Goal: Task Accomplishment & Management: Use online tool/utility

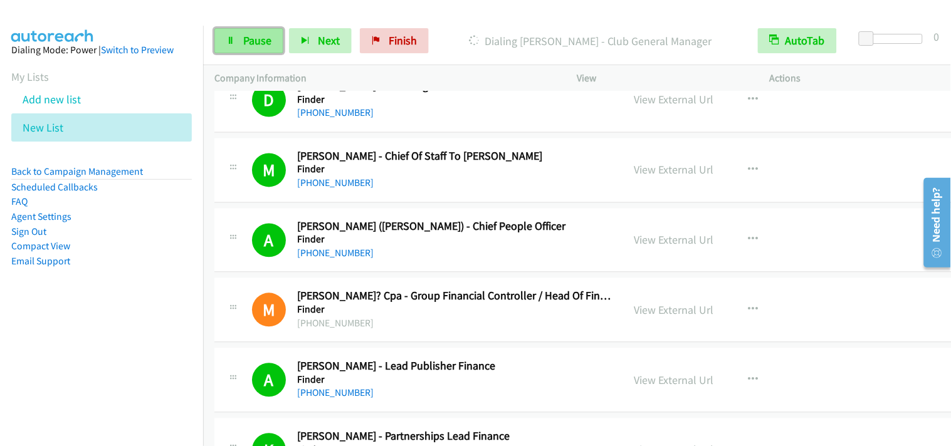
click at [234, 35] on link "Pause" at bounding box center [248, 40] width 69 height 25
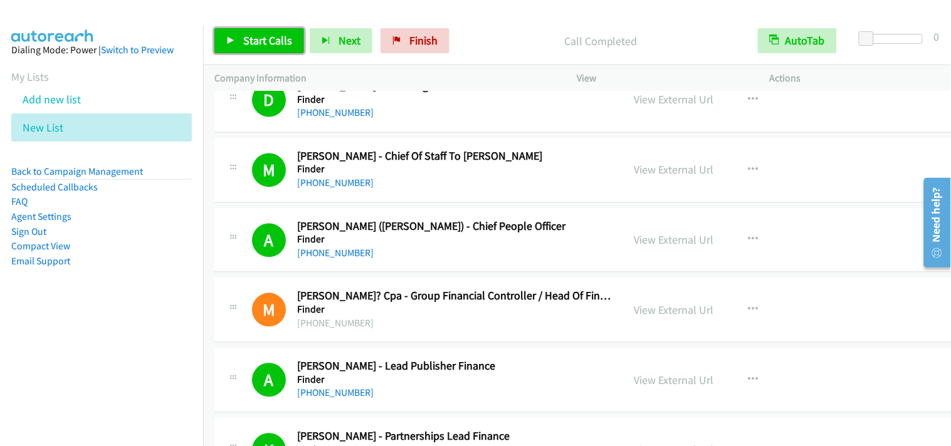
click at [258, 32] on link "Start Calls" at bounding box center [259, 40] width 90 height 25
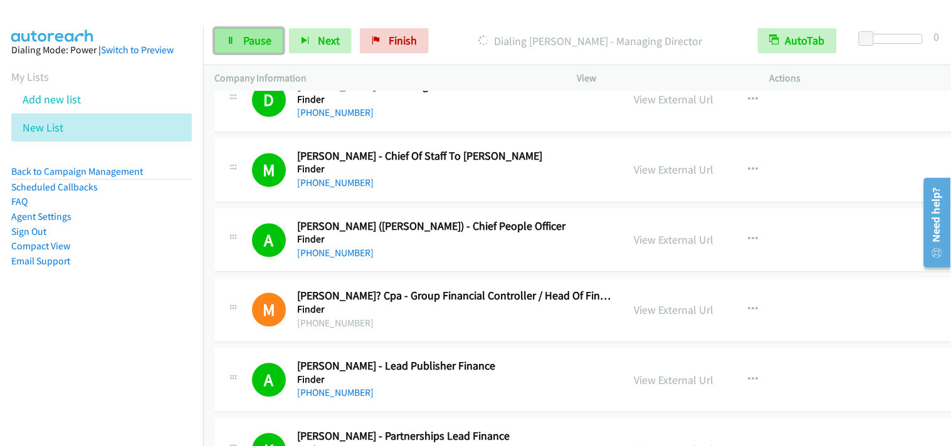
click at [229, 38] on icon at bounding box center [230, 41] width 9 height 9
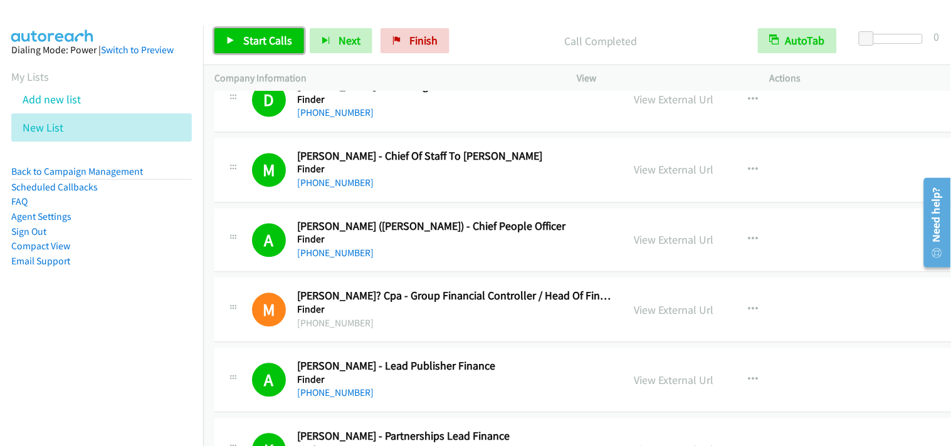
click at [285, 41] on span "Start Calls" at bounding box center [267, 40] width 49 height 14
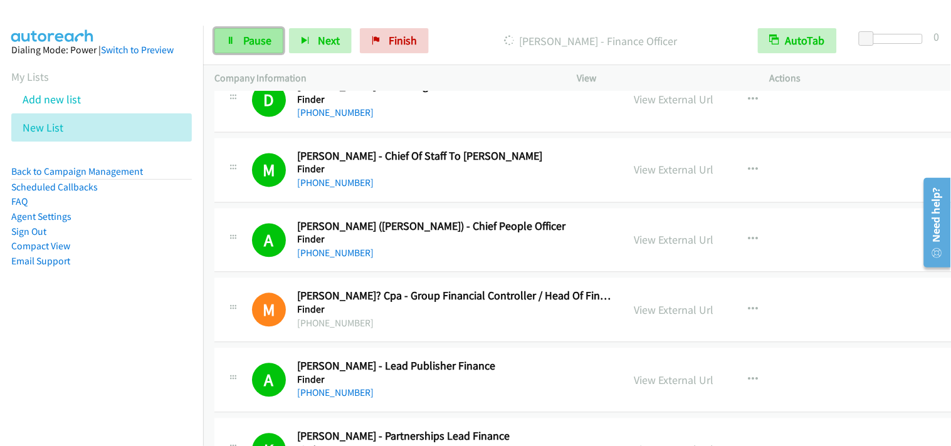
click at [259, 48] on link "Pause" at bounding box center [248, 40] width 69 height 25
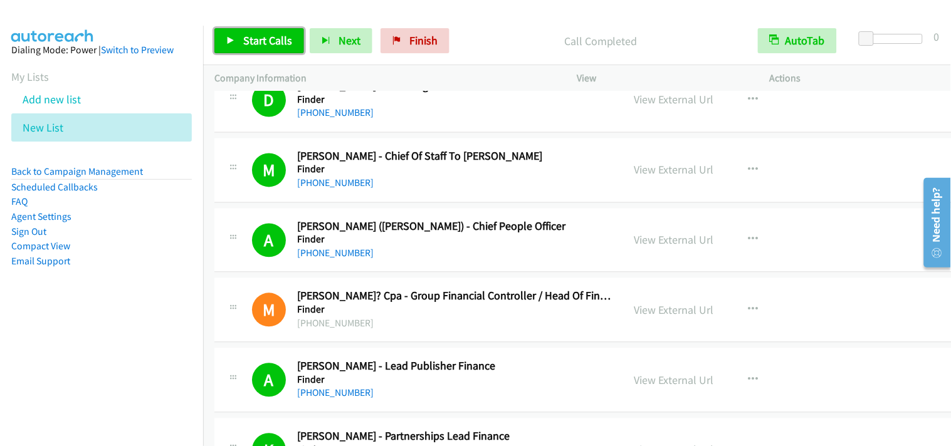
click at [288, 38] on span "Start Calls" at bounding box center [267, 40] width 49 height 14
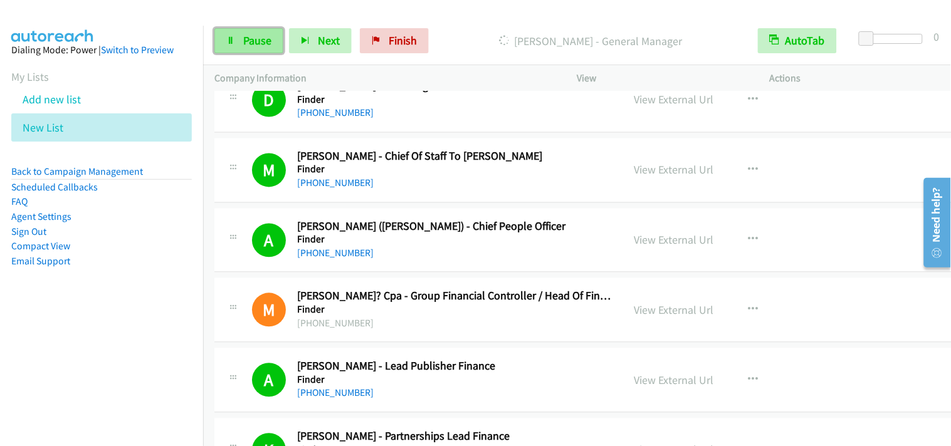
click at [266, 50] on link "Pause" at bounding box center [248, 40] width 69 height 25
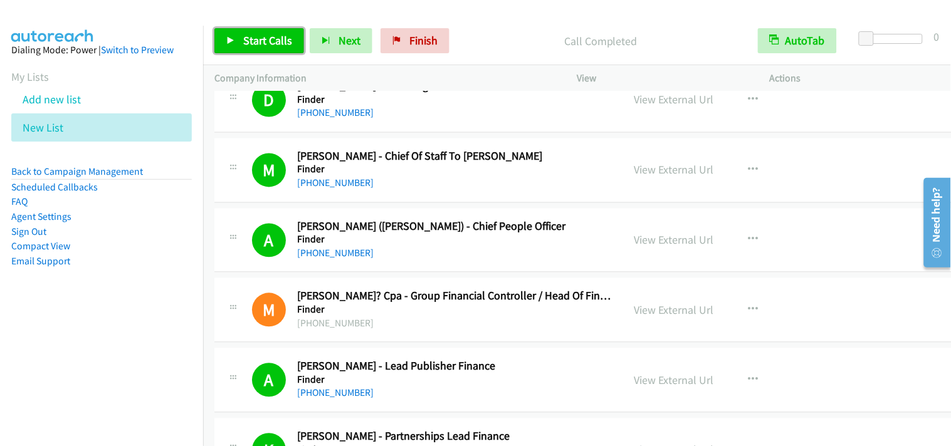
click at [261, 43] on span "Start Calls" at bounding box center [267, 40] width 49 height 14
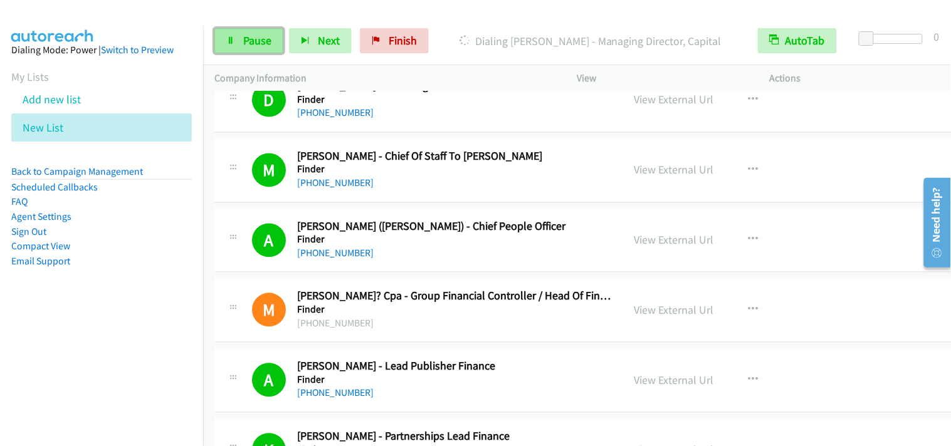
click at [255, 39] on span "Pause" at bounding box center [257, 40] width 28 height 14
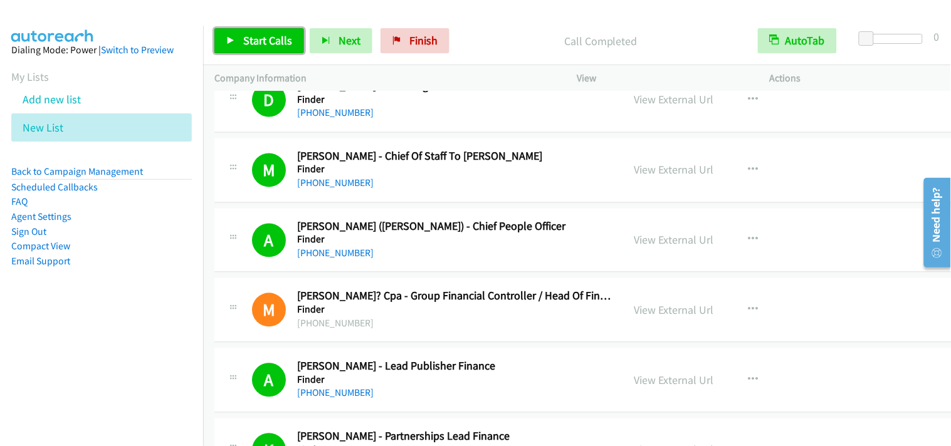
click at [270, 34] on span "Start Calls" at bounding box center [267, 40] width 49 height 14
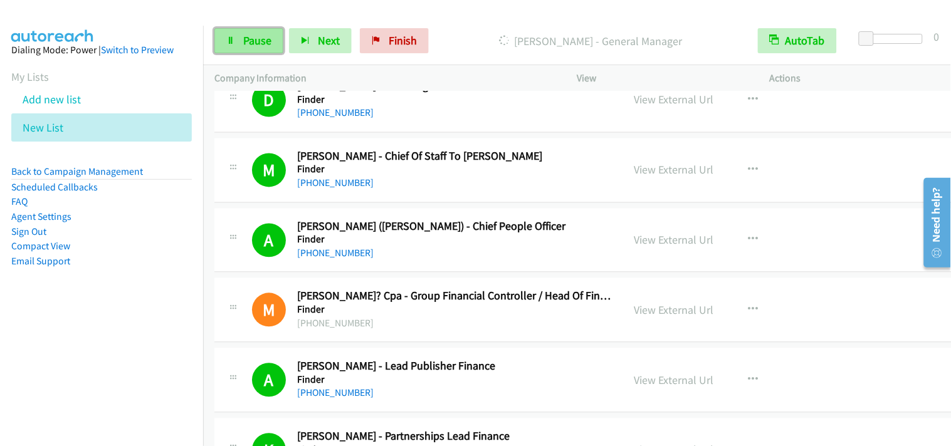
click at [241, 36] on link "Pause" at bounding box center [248, 40] width 69 height 25
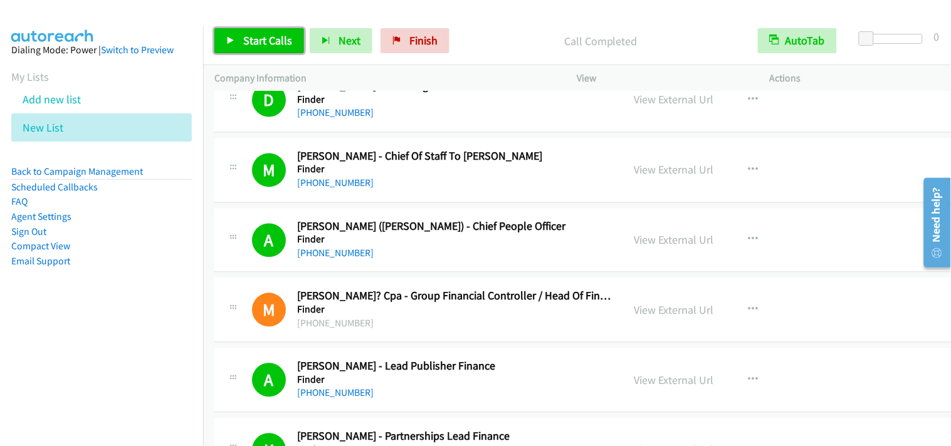
click at [284, 38] on span "Start Calls" at bounding box center [267, 40] width 49 height 14
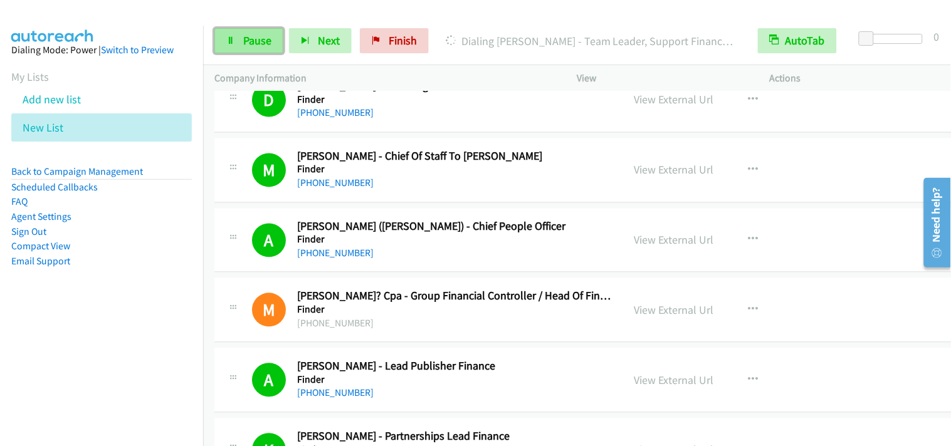
click at [275, 35] on link "Pause" at bounding box center [248, 40] width 69 height 25
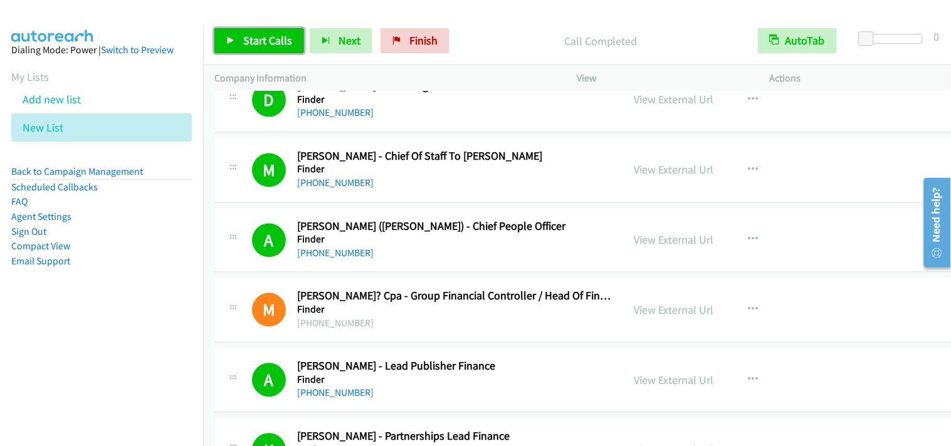
click at [283, 45] on span "Start Calls" at bounding box center [267, 40] width 49 height 14
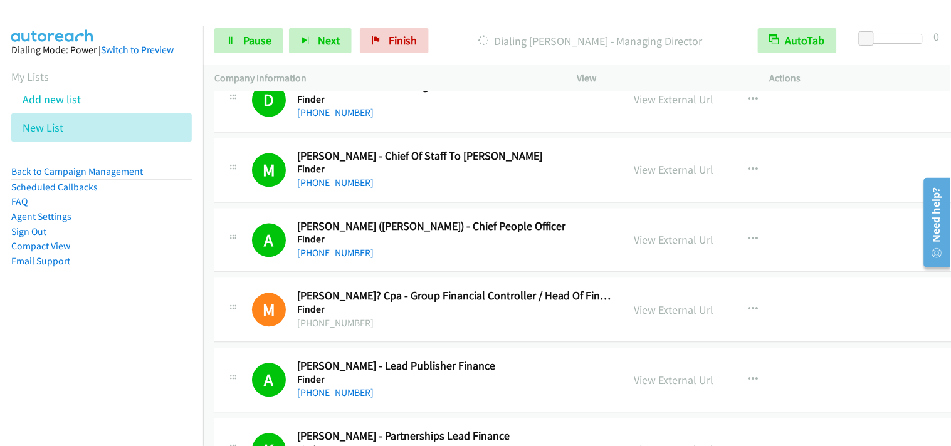
click at [237, 54] on div "Start Calls Pause Next Finish Dialing Brenden Dawson - Managing Director AutoTa…" at bounding box center [577, 41] width 748 height 48
click at [237, 34] on link "Pause" at bounding box center [248, 40] width 69 height 25
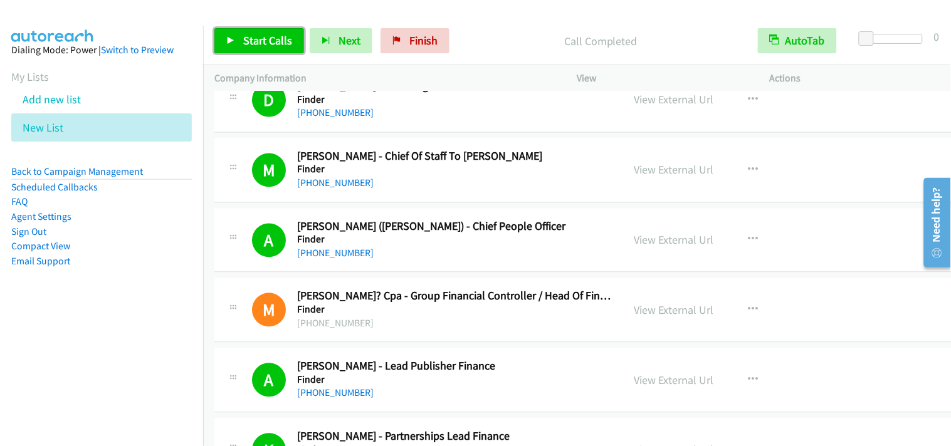
click at [245, 44] on span "Start Calls" at bounding box center [267, 40] width 49 height 14
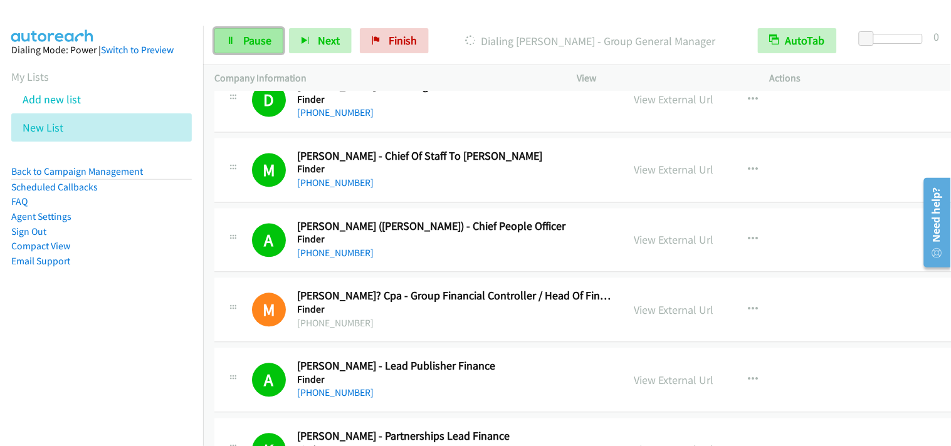
click at [229, 39] on icon at bounding box center [230, 41] width 9 height 9
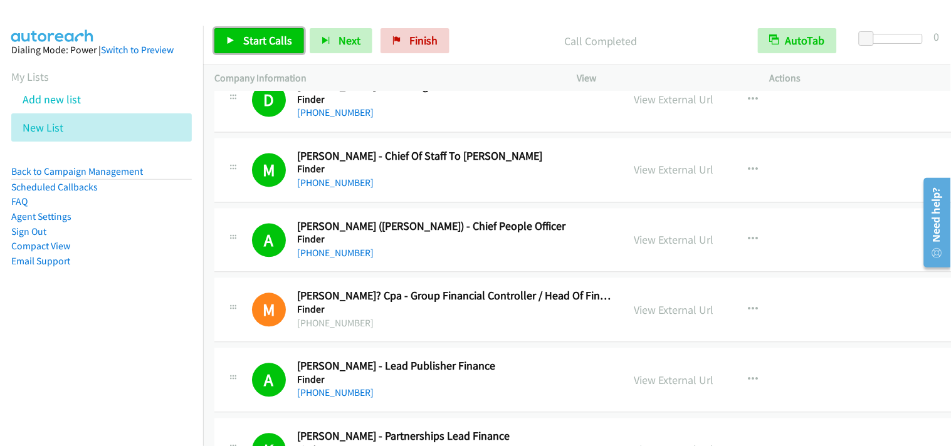
click at [273, 45] on span "Start Calls" at bounding box center [267, 40] width 49 height 14
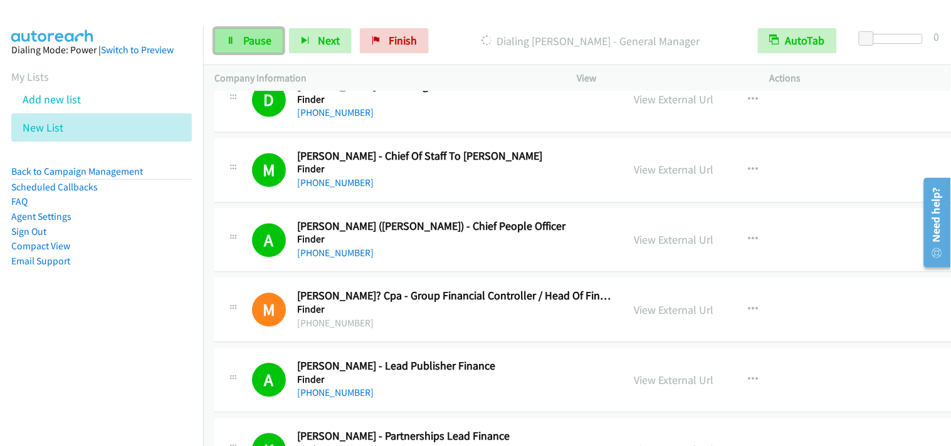
click at [252, 41] on span "Pause" at bounding box center [257, 40] width 28 height 14
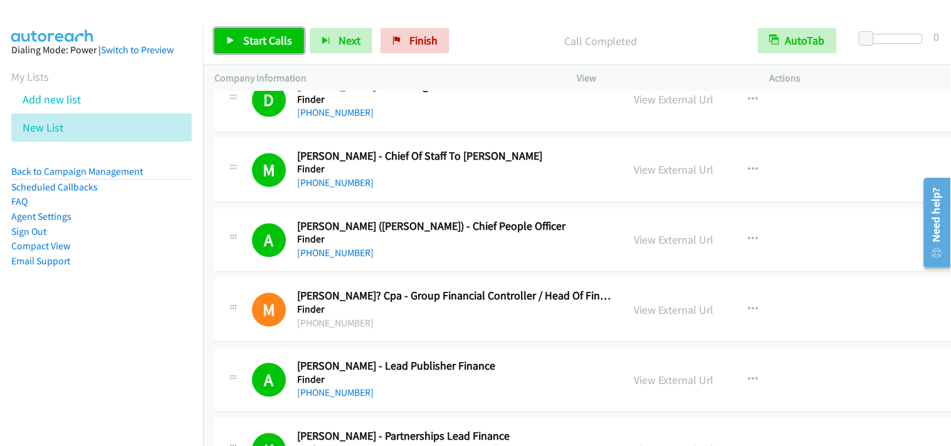
click at [265, 40] on span "Start Calls" at bounding box center [267, 40] width 49 height 14
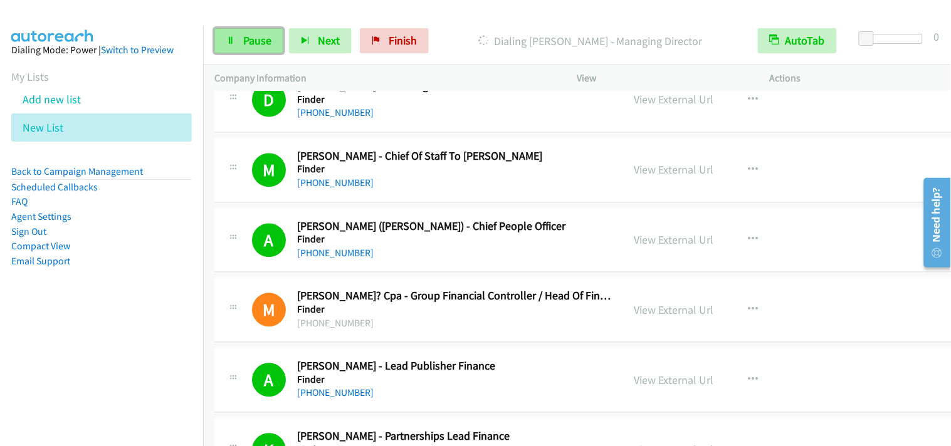
click at [260, 33] on link "Pause" at bounding box center [248, 40] width 69 height 25
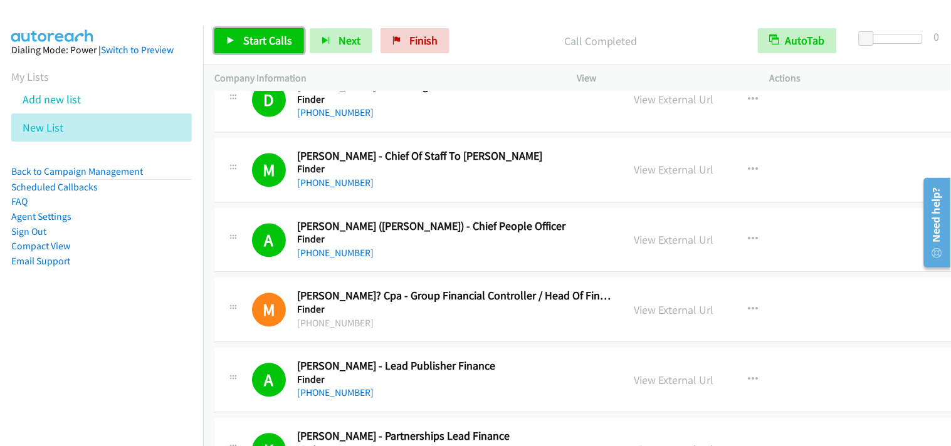
click at [265, 48] on link "Start Calls" at bounding box center [259, 40] width 90 height 25
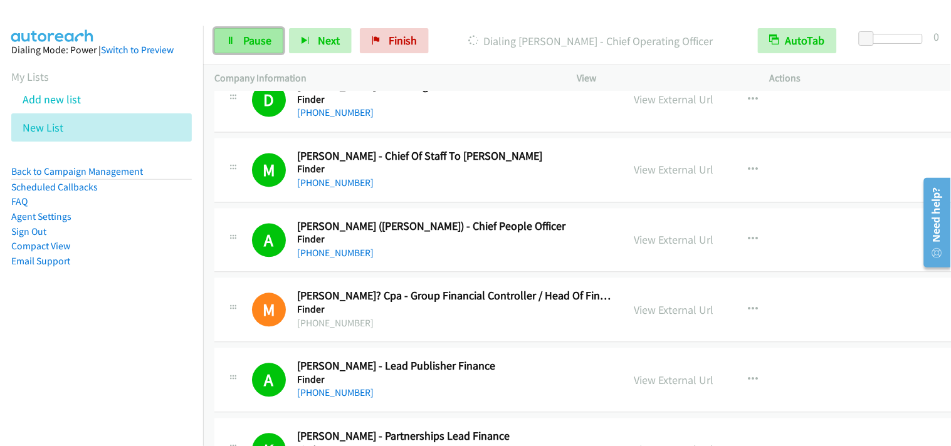
click at [253, 44] on span "Pause" at bounding box center [257, 40] width 28 height 14
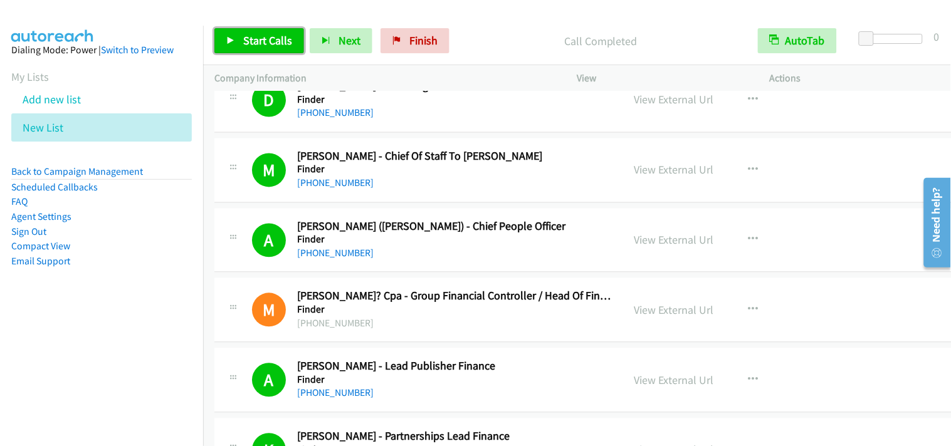
click at [295, 45] on link "Start Calls" at bounding box center [259, 40] width 90 height 25
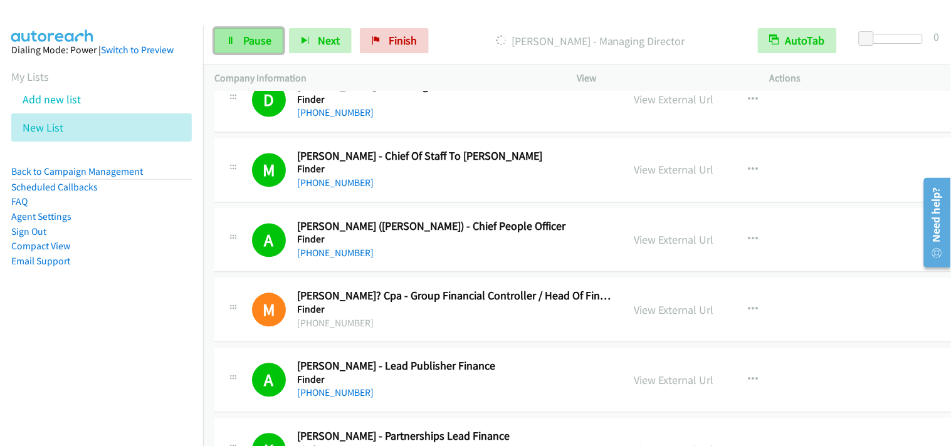
click at [231, 51] on link "Pause" at bounding box center [248, 40] width 69 height 25
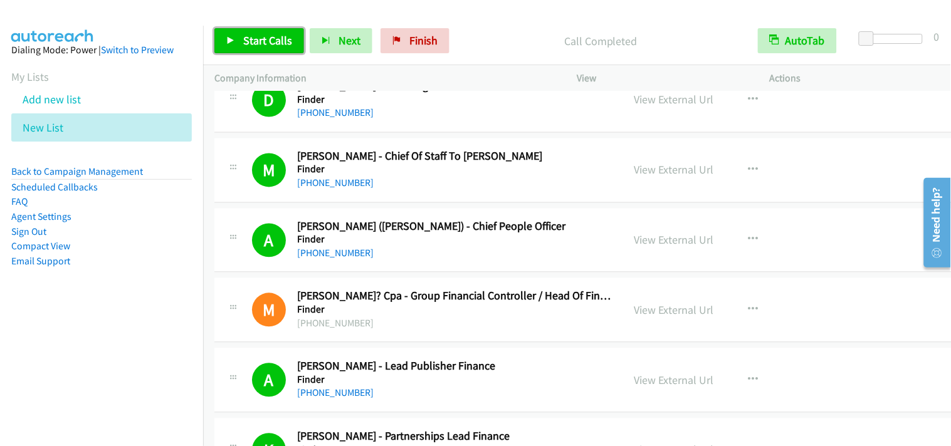
click at [282, 44] on span "Start Calls" at bounding box center [267, 40] width 49 height 14
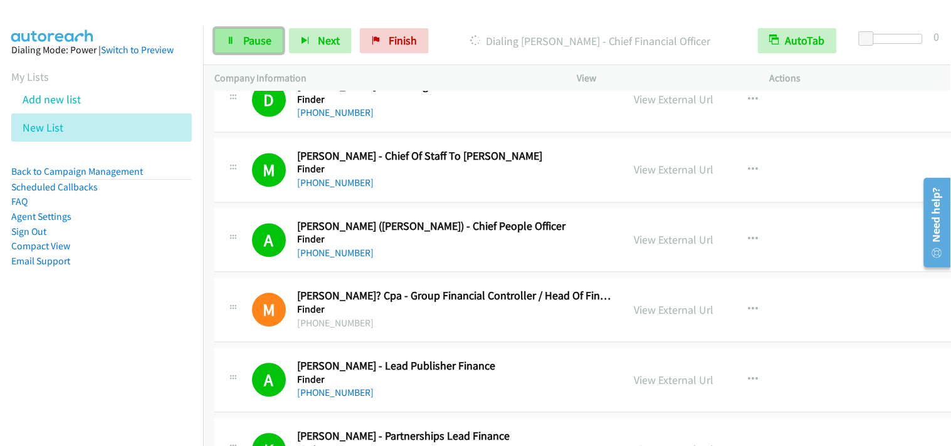
click at [245, 44] on span "Pause" at bounding box center [257, 40] width 28 height 14
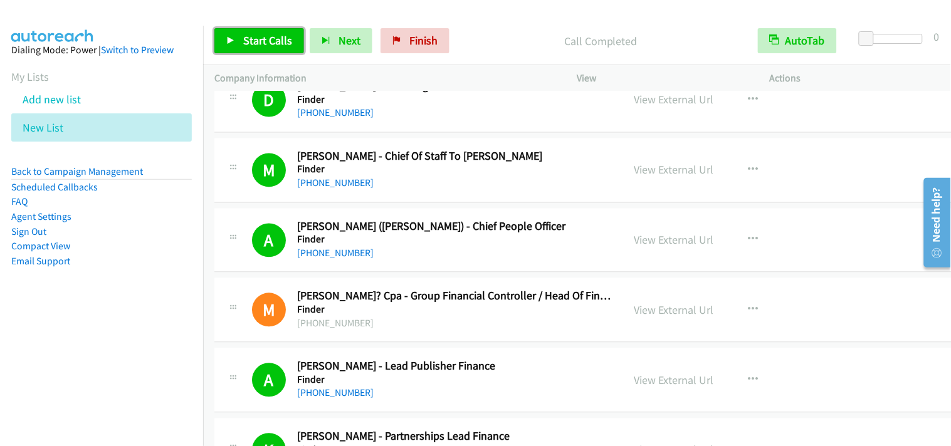
click at [280, 40] on span "Start Calls" at bounding box center [267, 40] width 49 height 14
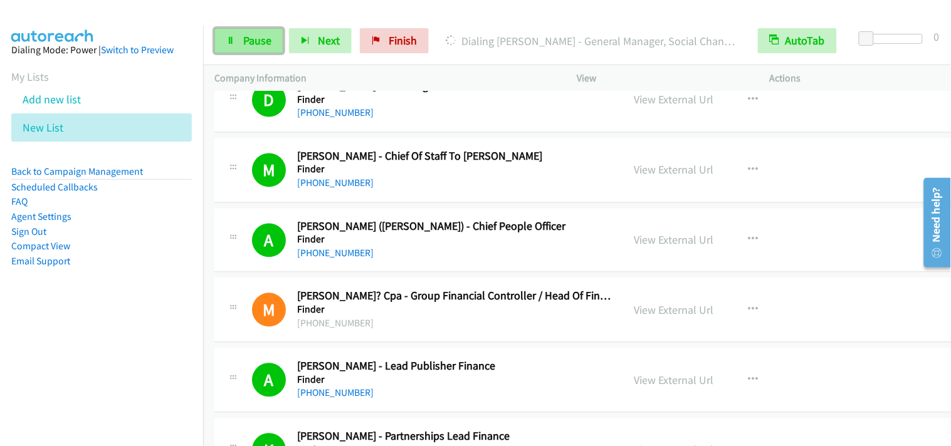
click at [257, 35] on span "Pause" at bounding box center [257, 40] width 28 height 14
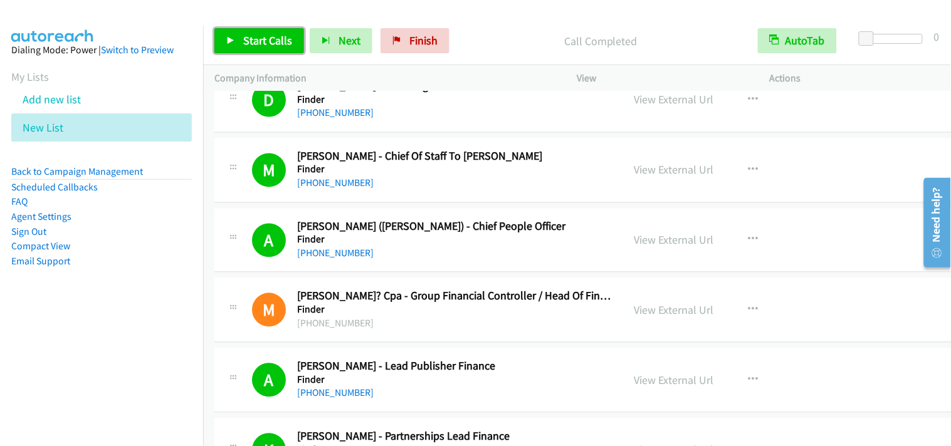
click at [292, 35] on link "Start Calls" at bounding box center [259, 40] width 90 height 25
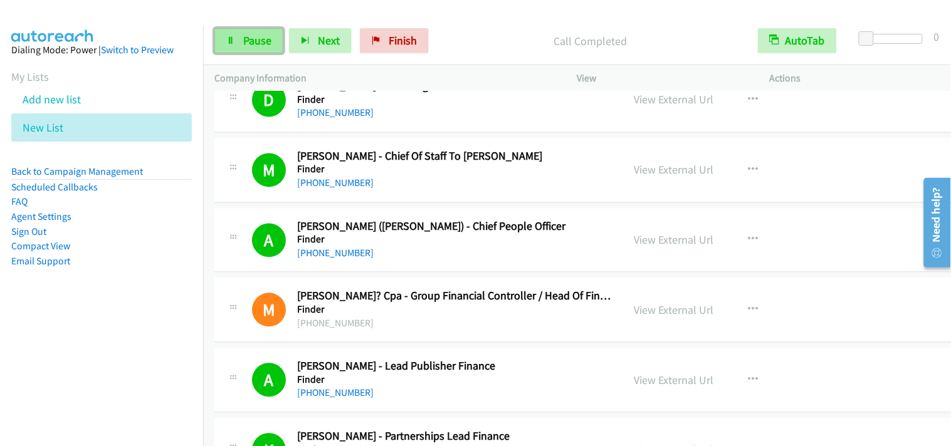
click at [252, 41] on span "Pause" at bounding box center [257, 40] width 28 height 14
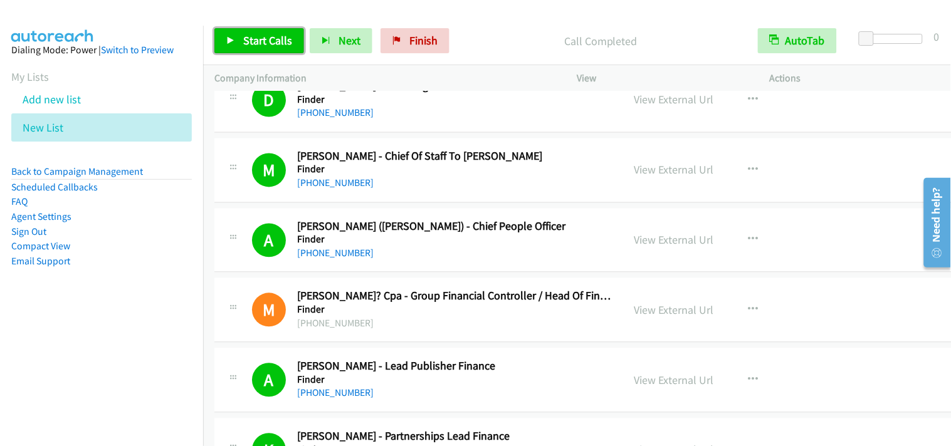
click at [280, 44] on span "Start Calls" at bounding box center [267, 40] width 49 height 14
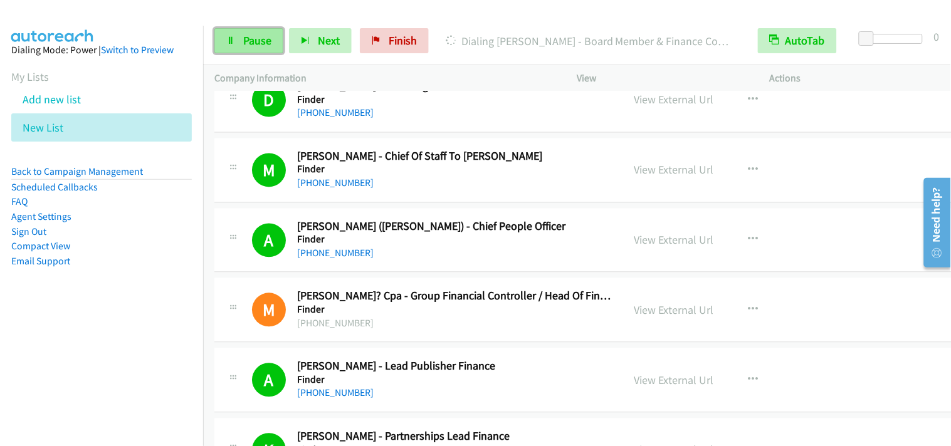
click at [254, 44] on span "Pause" at bounding box center [257, 40] width 28 height 14
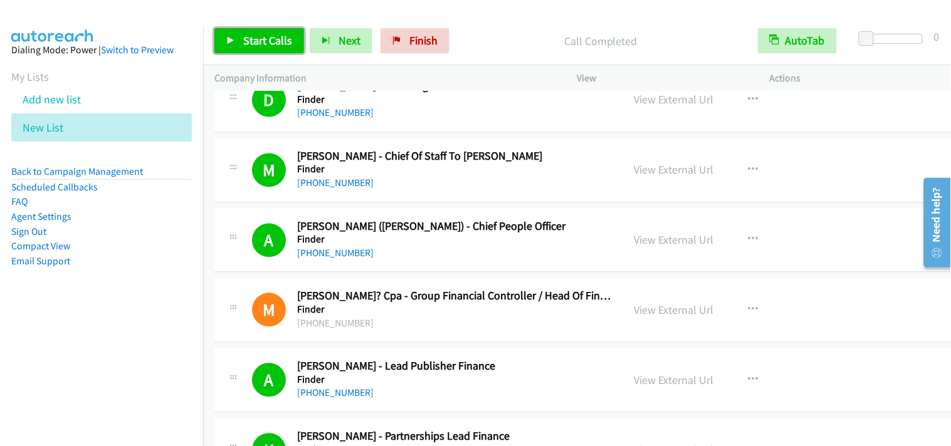
drag, startPoint x: 264, startPoint y: 43, endPoint x: 379, endPoint y: 4, distance: 120.9
click at [264, 44] on span "Start Calls" at bounding box center [267, 40] width 49 height 14
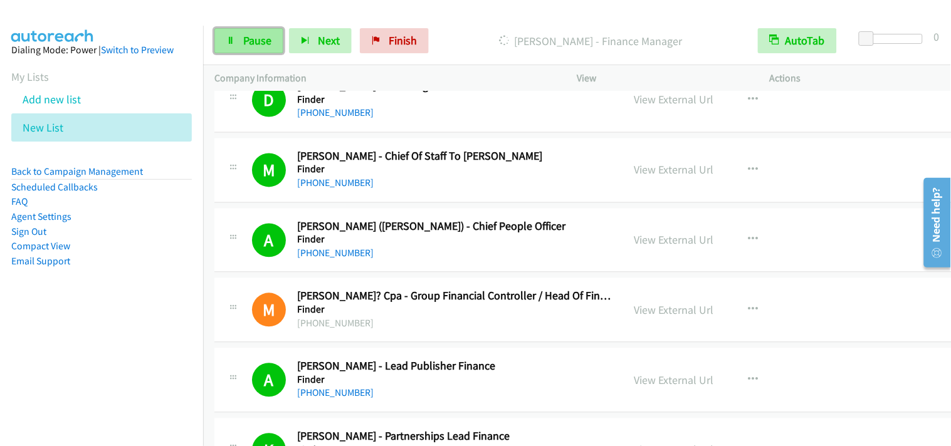
click at [265, 34] on span "Pause" at bounding box center [257, 40] width 28 height 14
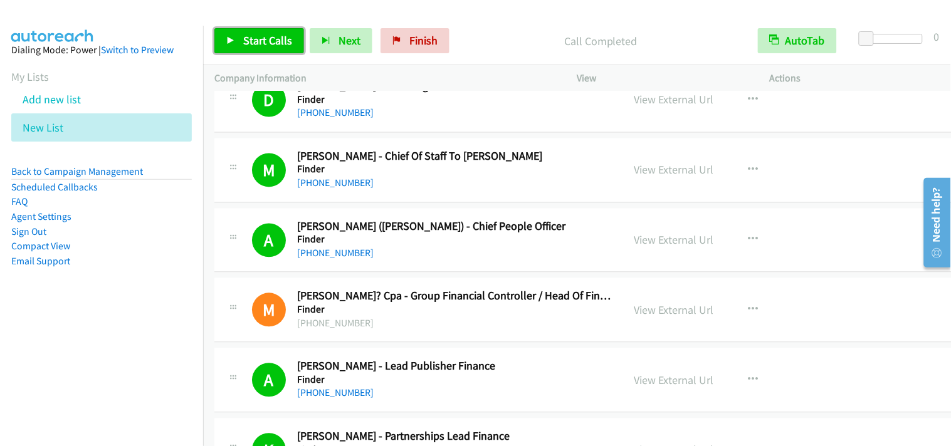
click at [286, 35] on span "Start Calls" at bounding box center [267, 40] width 49 height 14
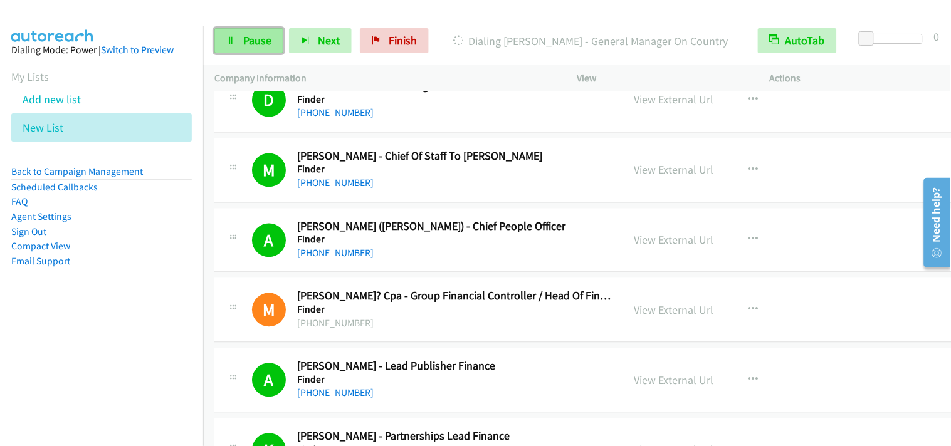
click at [243, 34] on span "Pause" at bounding box center [257, 40] width 28 height 14
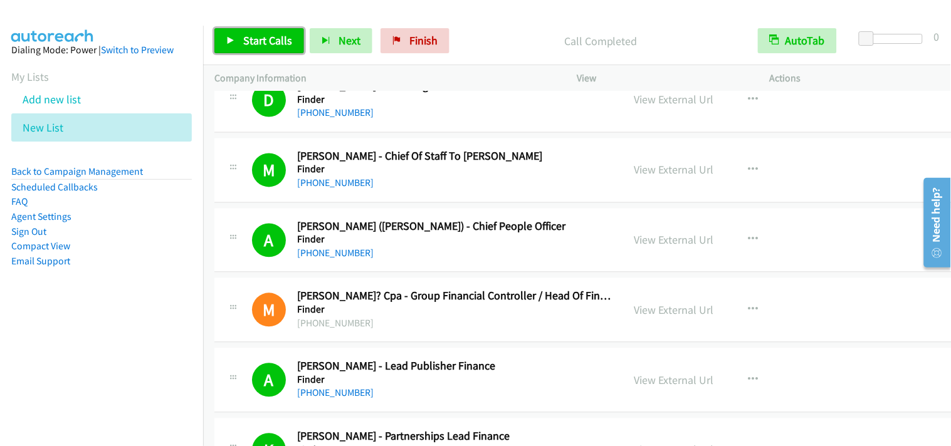
click at [270, 45] on span "Start Calls" at bounding box center [267, 40] width 49 height 14
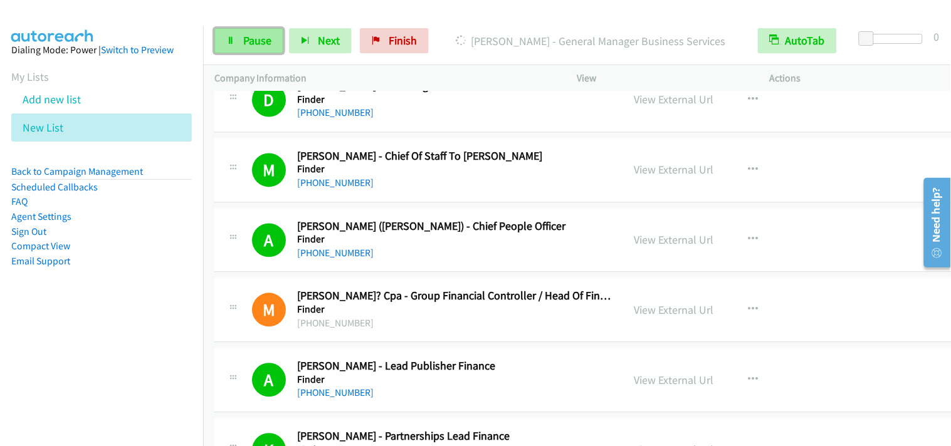
click at [241, 42] on link "Pause" at bounding box center [248, 40] width 69 height 25
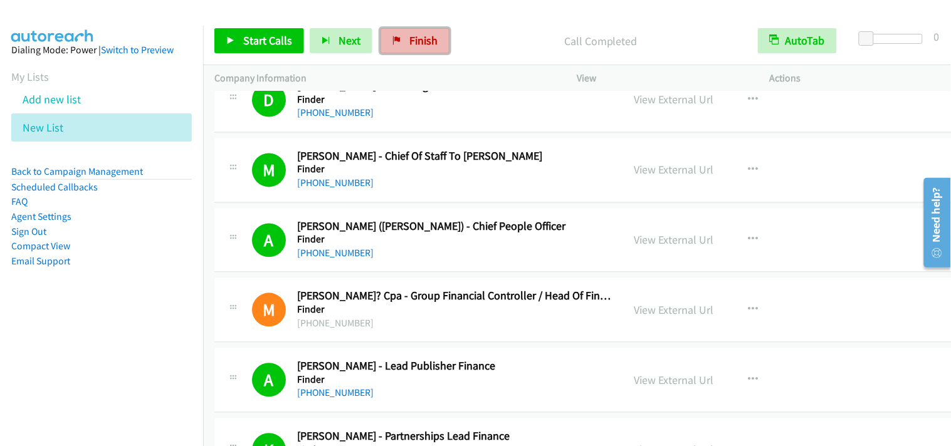
click at [431, 38] on span "Finish" at bounding box center [423, 40] width 28 height 14
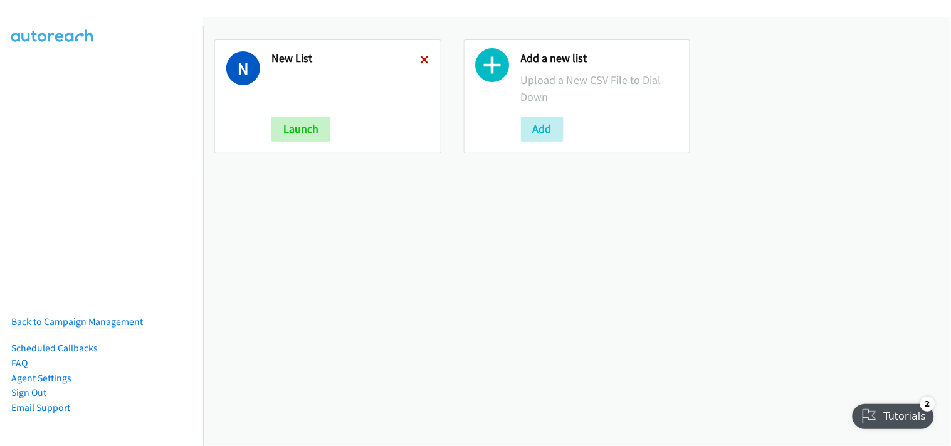
click at [423, 61] on icon at bounding box center [425, 60] width 9 height 9
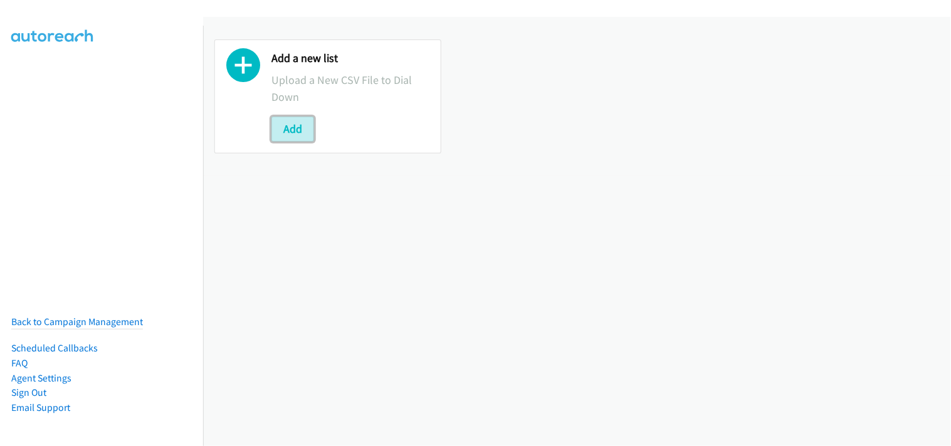
click at [291, 134] on button "Add" at bounding box center [292, 129] width 43 height 25
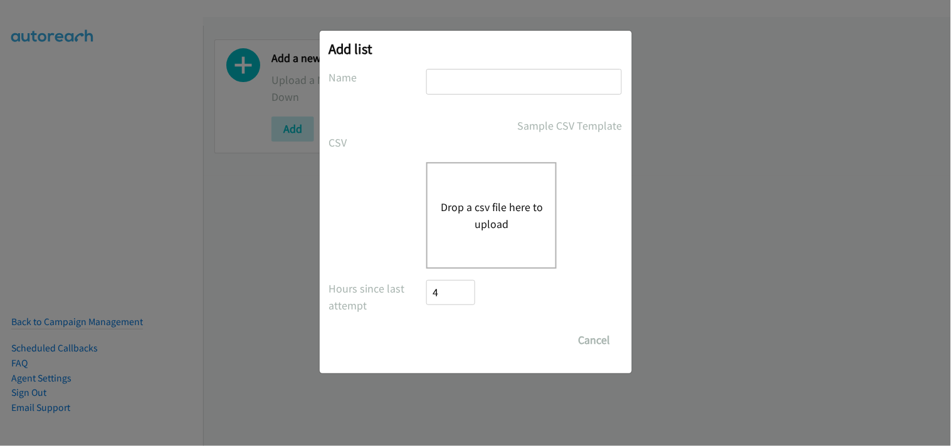
click at [489, 204] on button "Drop a csv file here to upload" at bounding box center [491, 216] width 103 height 34
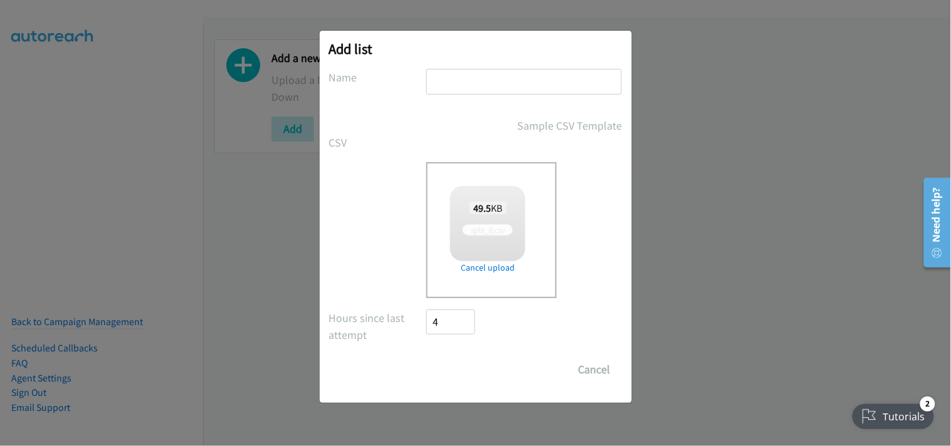
click at [465, 85] on input "text" at bounding box center [524, 82] width 196 height 26
type input "New List"
checkbox input "true"
click at [483, 369] on input "Save List" at bounding box center [460, 369] width 66 height 25
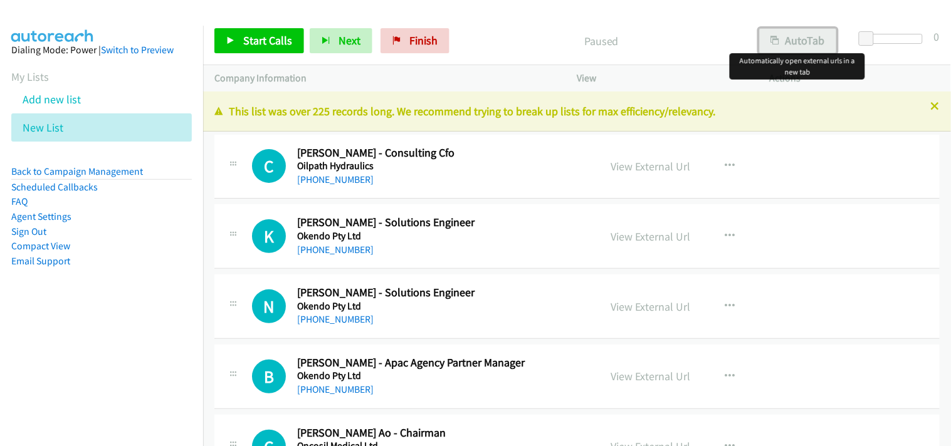
click at [793, 40] on button "AutoTab" at bounding box center [798, 40] width 78 height 25
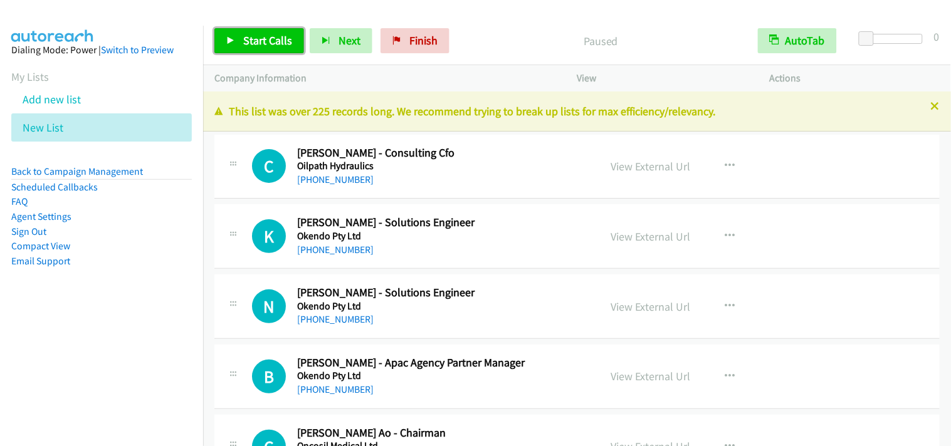
click at [257, 46] on span "Start Calls" at bounding box center [267, 40] width 49 height 14
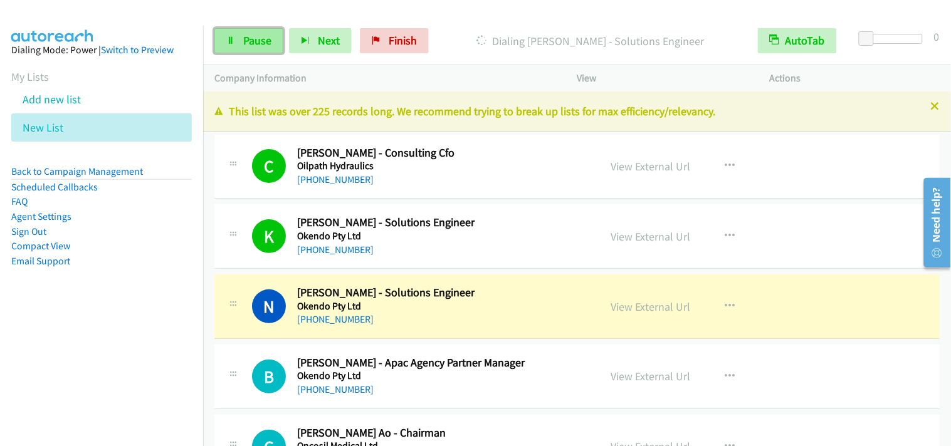
click at [277, 40] on link "Pause" at bounding box center [248, 40] width 69 height 25
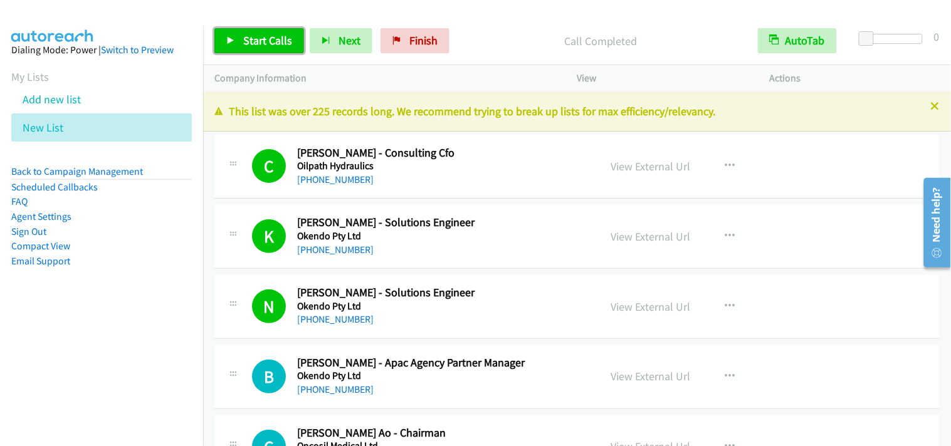
click at [246, 42] on span "Start Calls" at bounding box center [267, 40] width 49 height 14
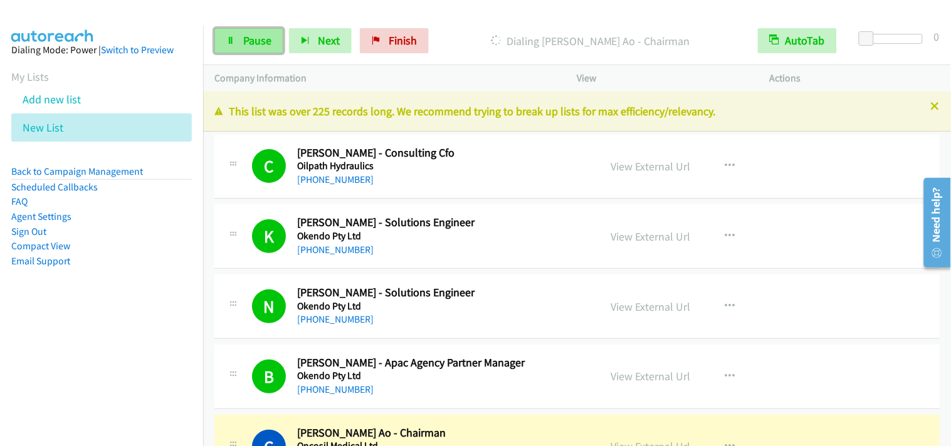
click at [233, 43] on icon at bounding box center [230, 41] width 9 height 9
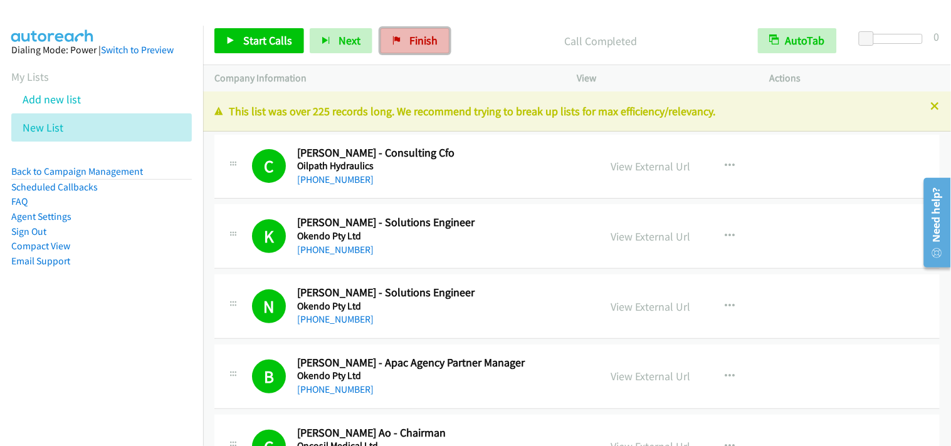
click at [409, 45] on span "Finish" at bounding box center [423, 40] width 28 height 14
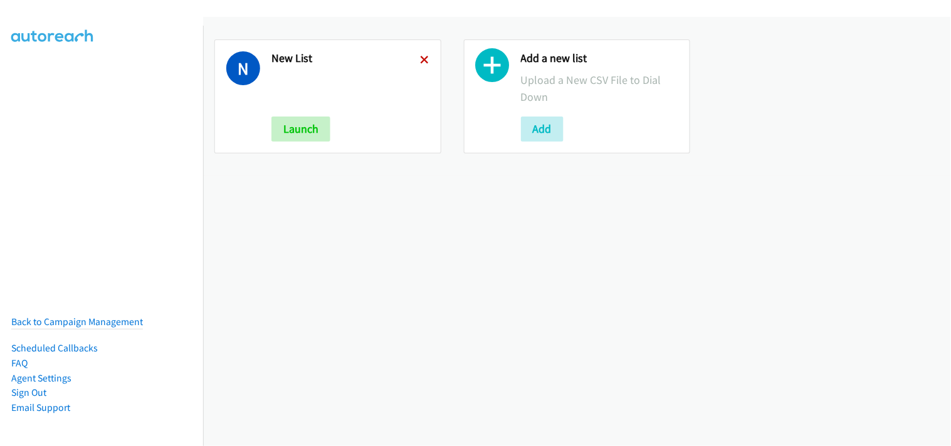
click at [422, 60] on icon at bounding box center [425, 60] width 9 height 9
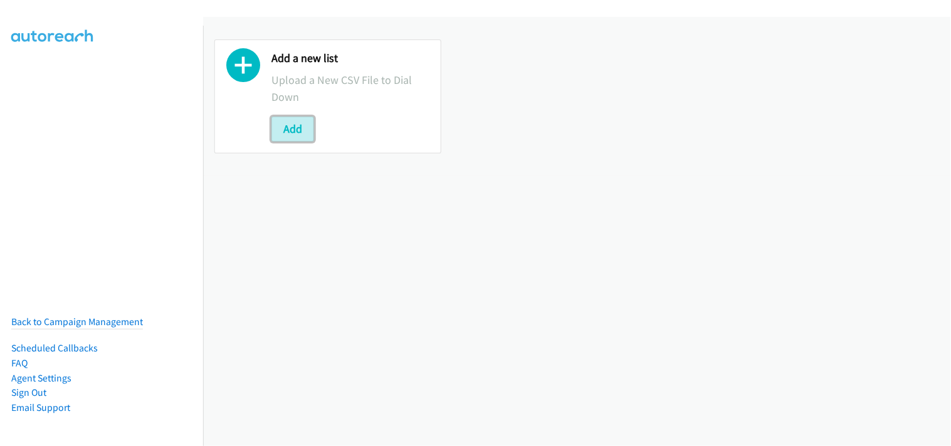
click at [306, 132] on button "Add" at bounding box center [292, 129] width 43 height 25
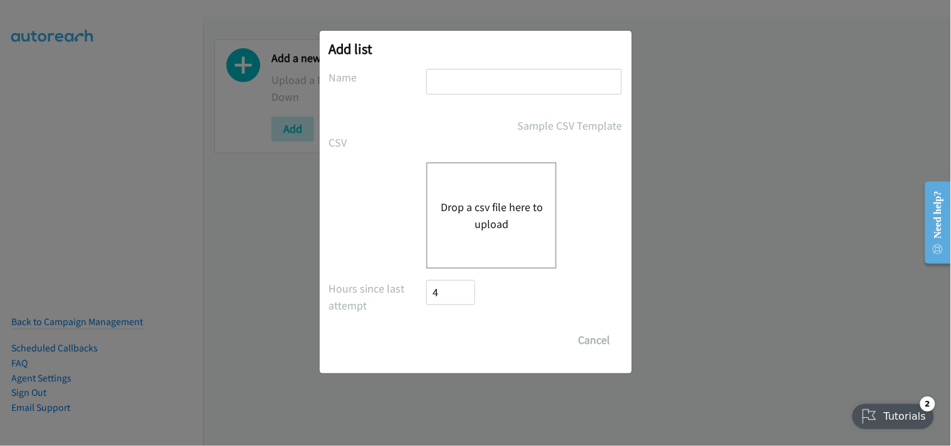
click at [469, 203] on button "Drop a csv file here to upload" at bounding box center [491, 216] width 103 height 34
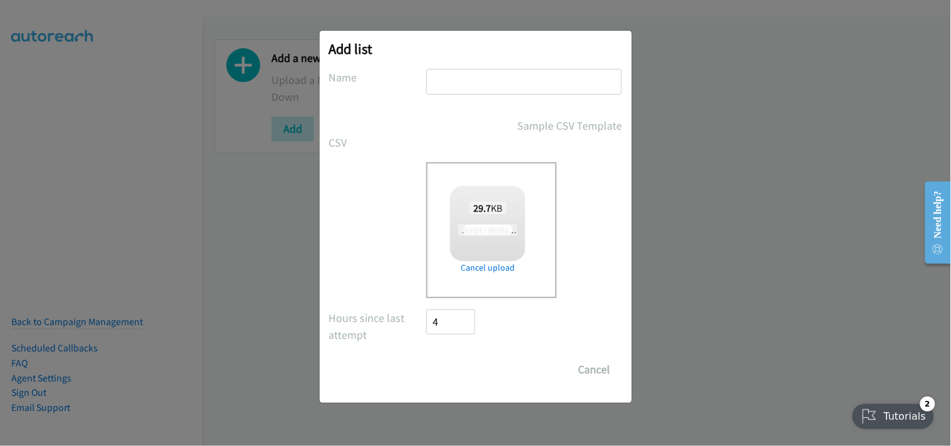
click at [436, 86] on input "text" at bounding box center [524, 82] width 196 height 26
type input "New List"
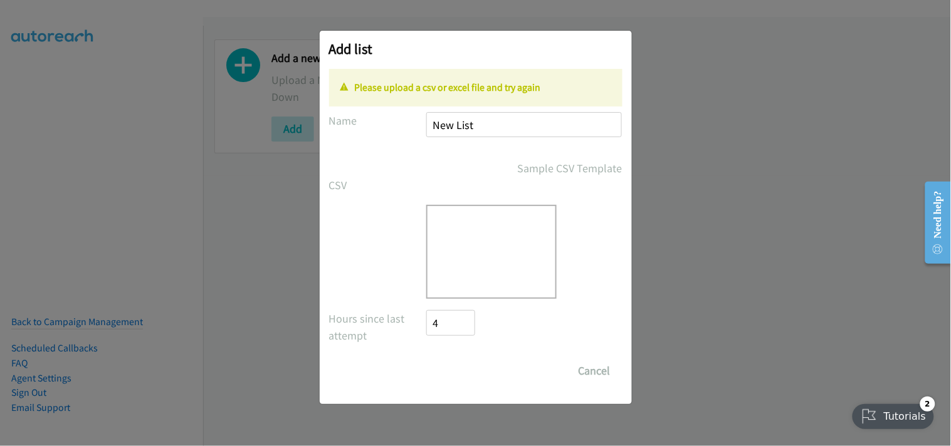
click at [468, 260] on div "Drop a csv file here to upload" at bounding box center [491, 252] width 130 height 94
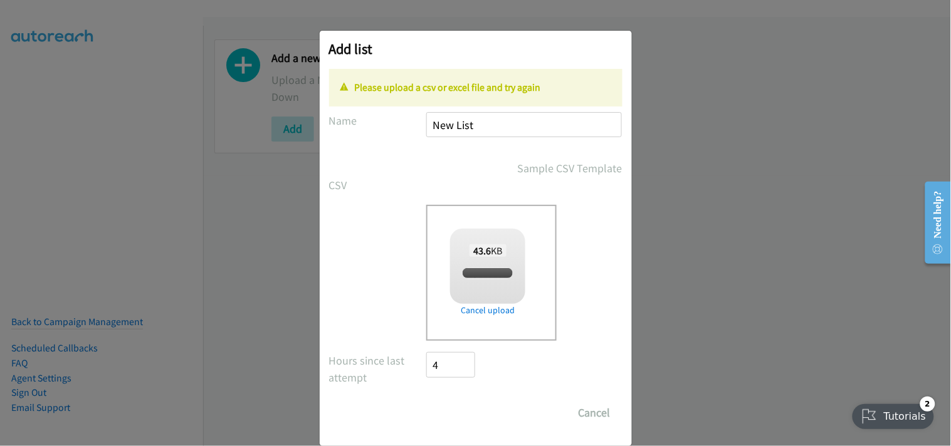
checkbox input "true"
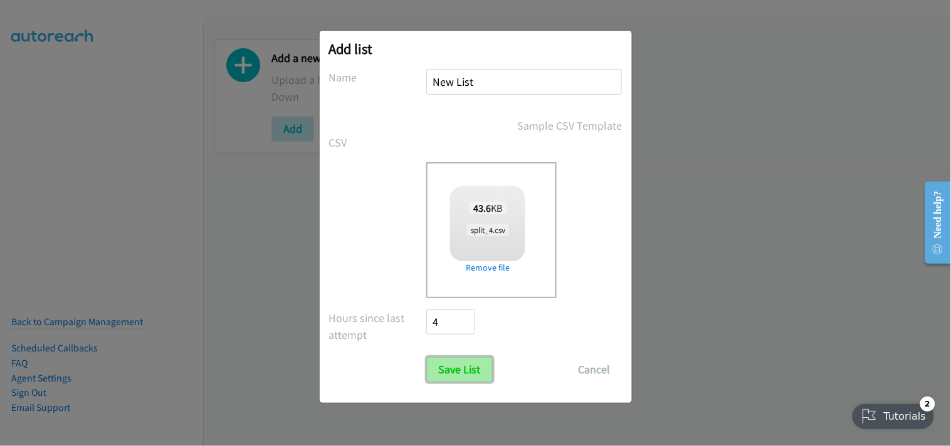
click at [465, 379] on input "Save List" at bounding box center [460, 369] width 66 height 25
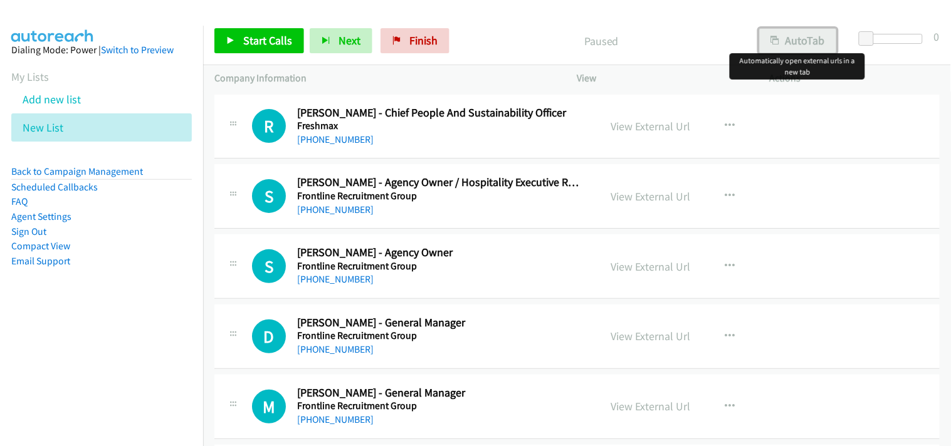
click at [791, 36] on button "AutoTab" at bounding box center [798, 40] width 78 height 25
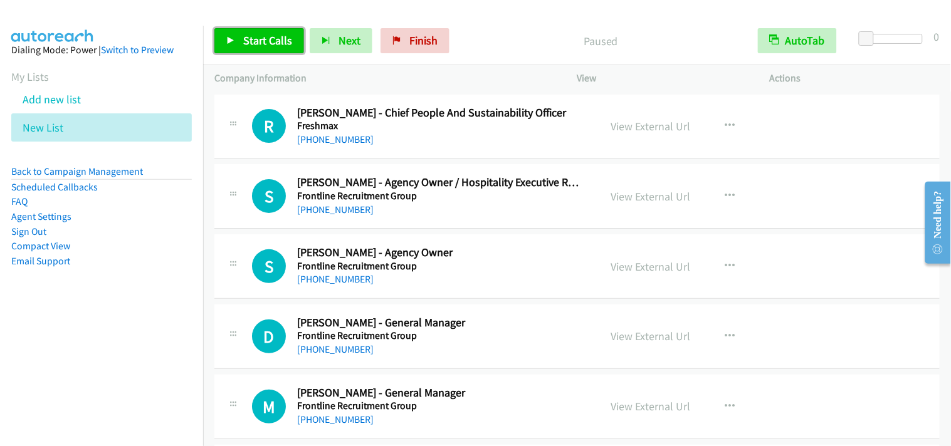
click at [272, 46] on span "Start Calls" at bounding box center [267, 40] width 49 height 14
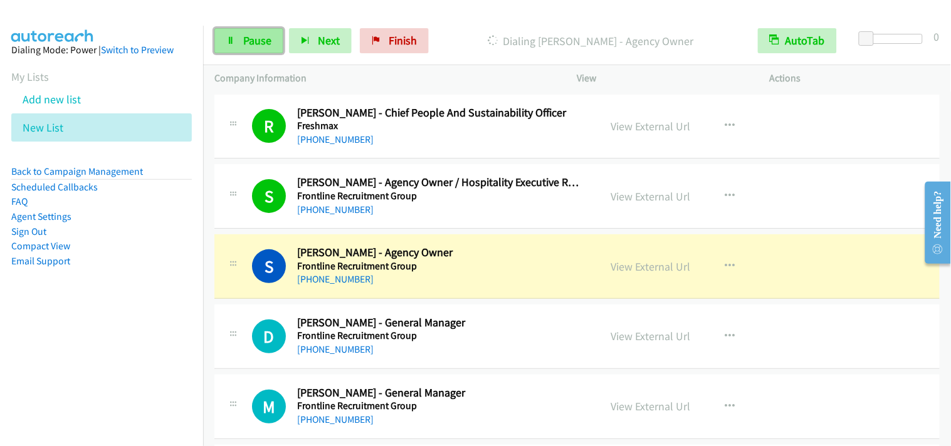
click at [252, 42] on span "Pause" at bounding box center [257, 40] width 28 height 14
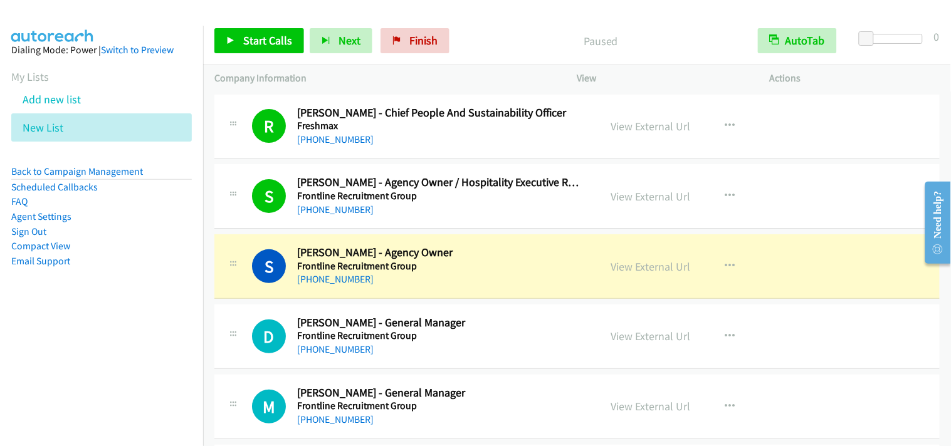
click at [103, 337] on nav "Dialing Mode: Power | Switch to Preview My Lists Add new list New List Back to …" at bounding box center [102, 249] width 204 height 446
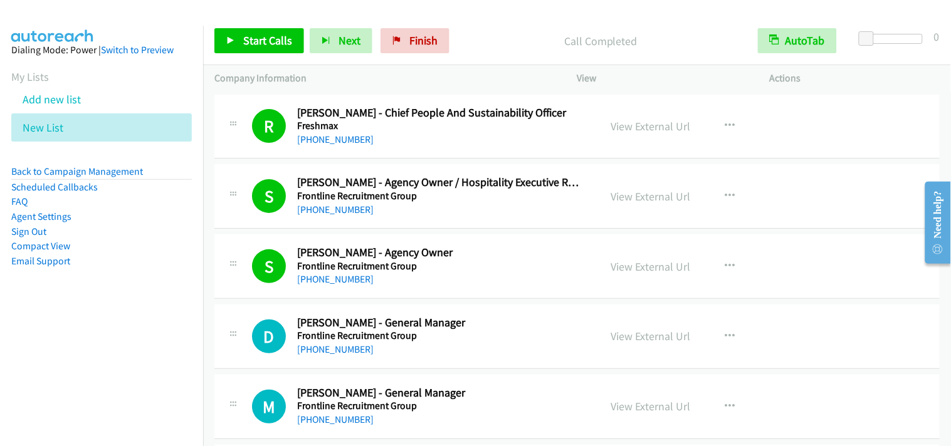
click at [135, 333] on nav "Dialing Mode: Power | Switch to Preview My Lists Add new list New List Back to …" at bounding box center [102, 249] width 204 height 446
click at [265, 34] on span "Start Calls" at bounding box center [267, 40] width 49 height 14
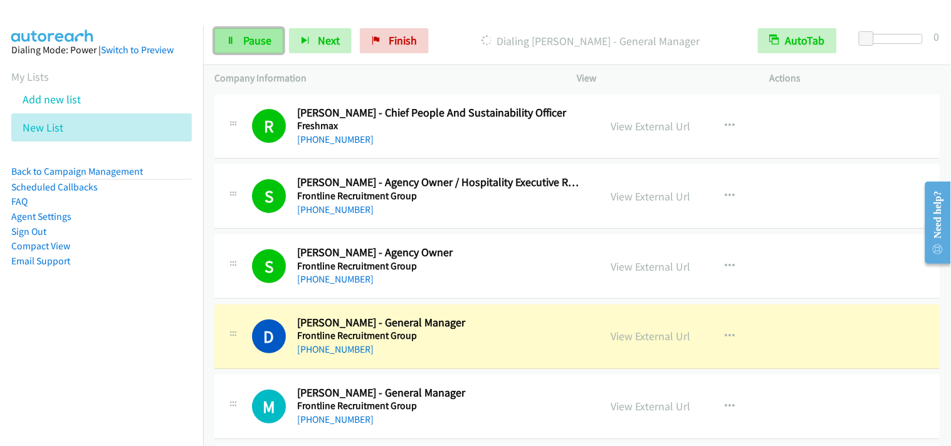
click at [247, 36] on span "Pause" at bounding box center [257, 40] width 28 height 14
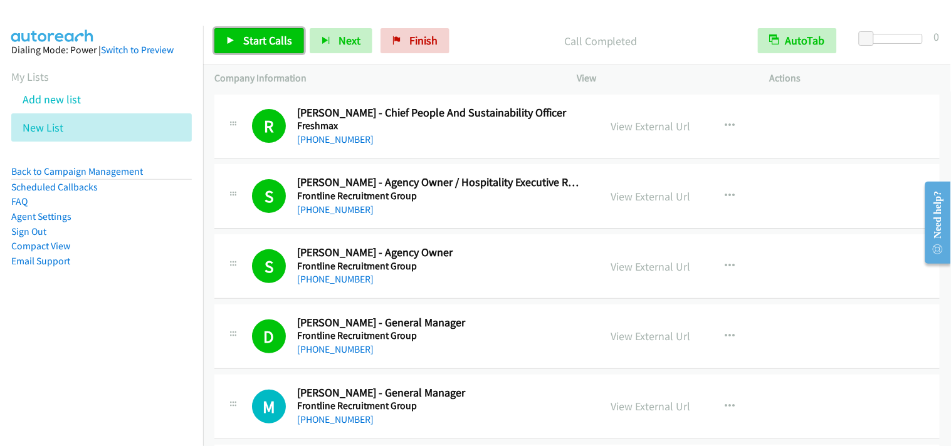
click at [226, 38] on icon at bounding box center [230, 41] width 9 height 9
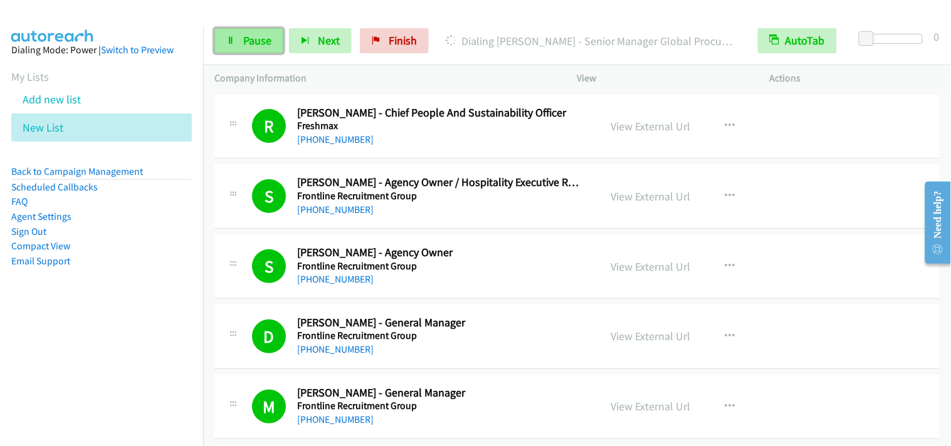
click at [271, 45] on link "Pause" at bounding box center [248, 40] width 69 height 25
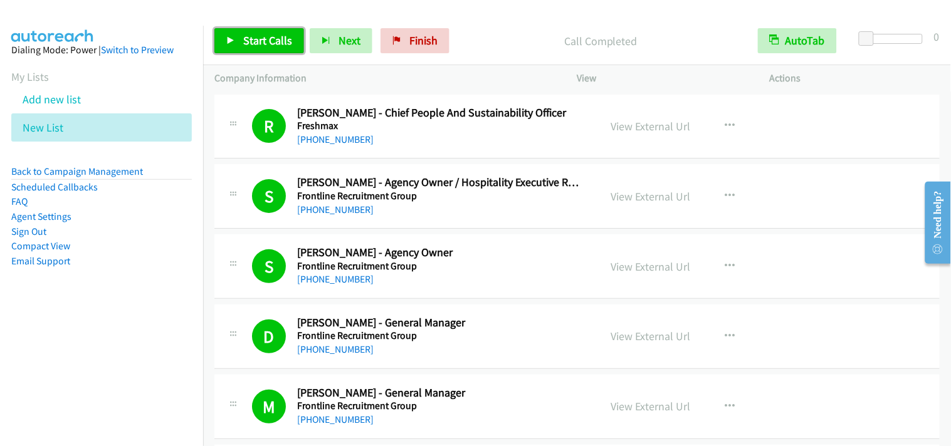
click at [277, 42] on span "Start Calls" at bounding box center [267, 40] width 49 height 14
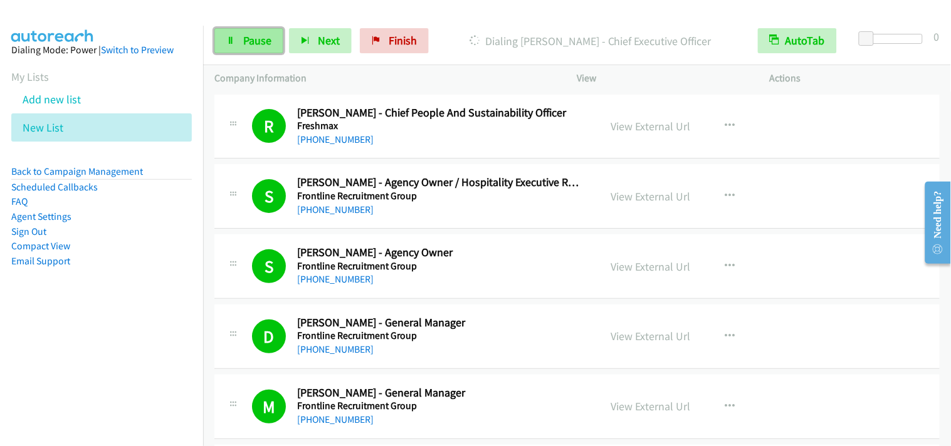
click at [240, 47] on link "Pause" at bounding box center [248, 40] width 69 height 25
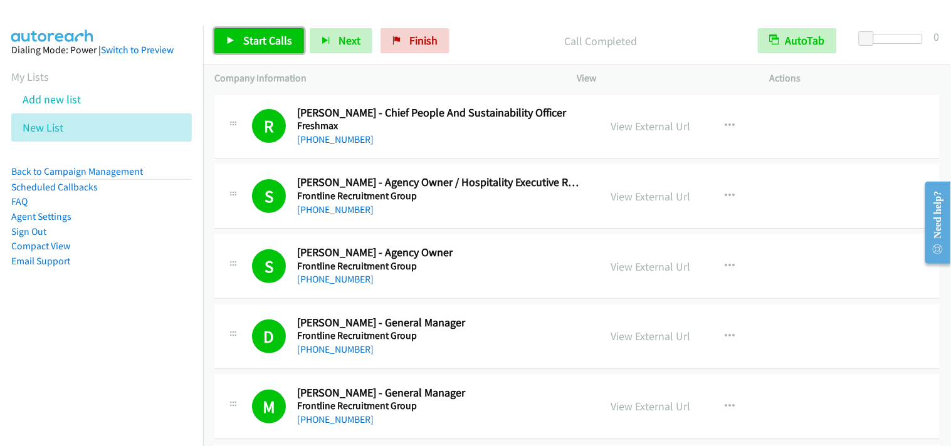
click at [270, 46] on span "Start Calls" at bounding box center [267, 40] width 49 height 14
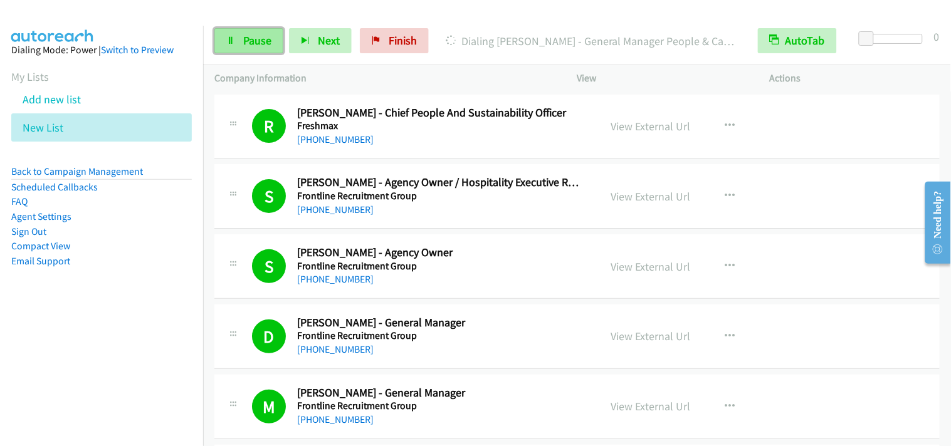
click at [278, 40] on link "Pause" at bounding box center [248, 40] width 69 height 25
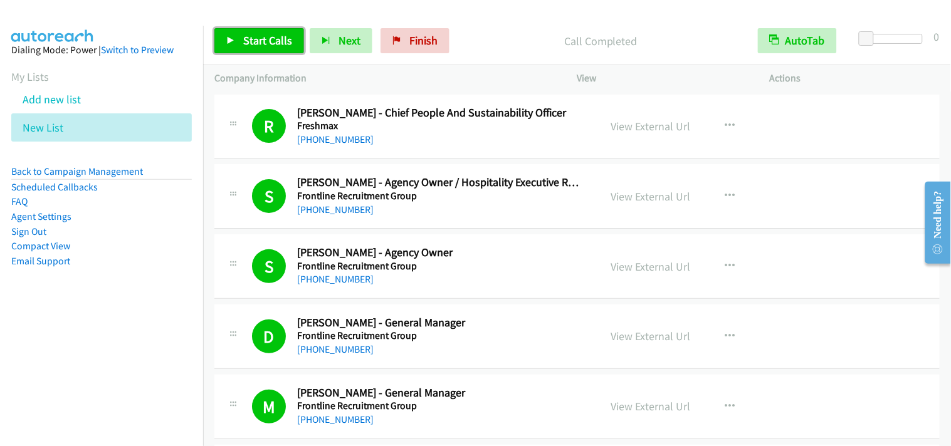
click at [261, 45] on span "Start Calls" at bounding box center [267, 40] width 49 height 14
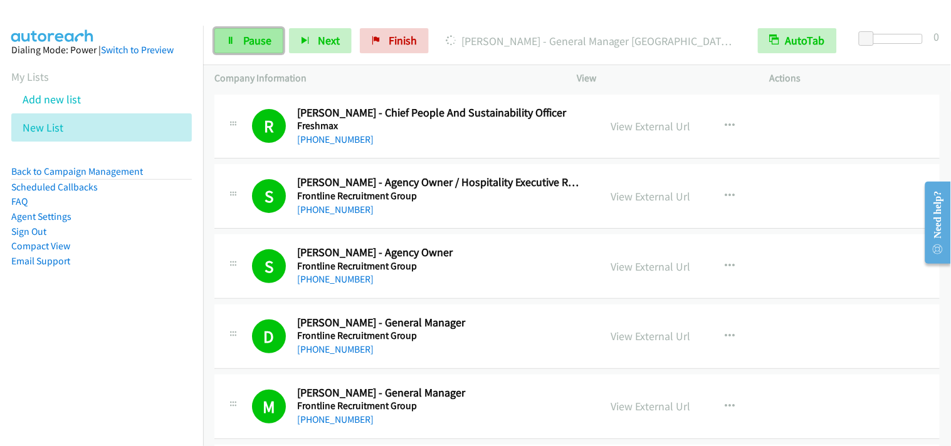
click at [273, 40] on link "Pause" at bounding box center [248, 40] width 69 height 25
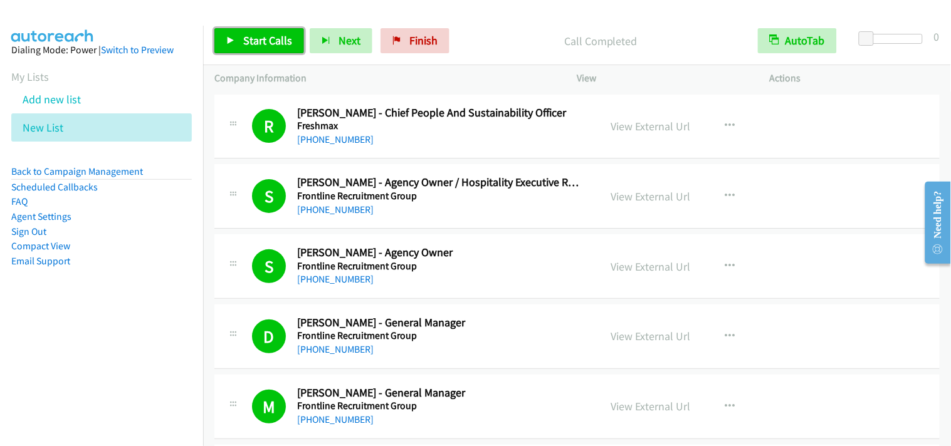
click at [278, 45] on span "Start Calls" at bounding box center [267, 40] width 49 height 14
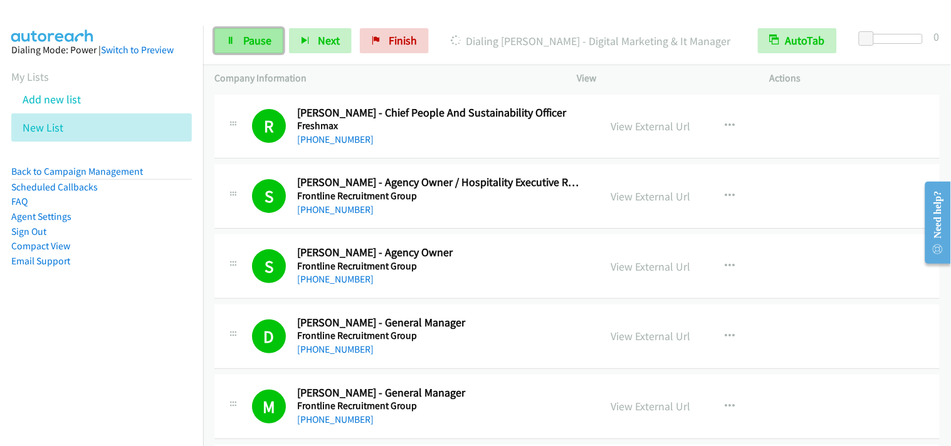
click at [250, 49] on link "Pause" at bounding box center [248, 40] width 69 height 25
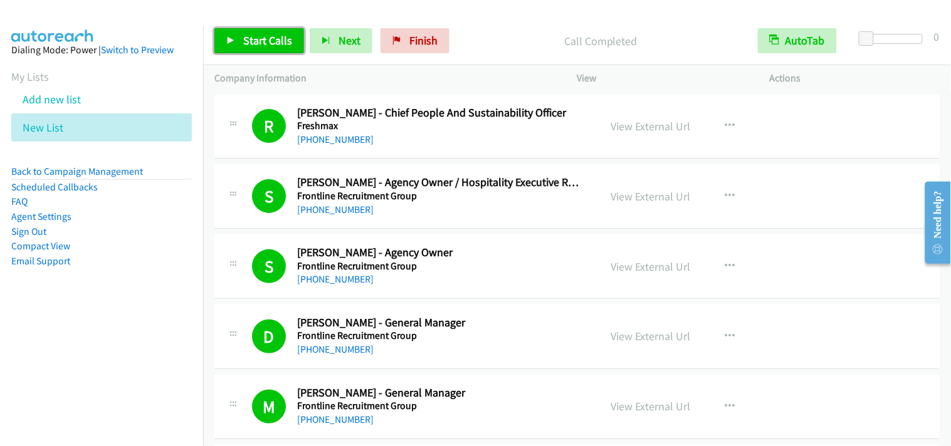
click at [266, 51] on link "Start Calls" at bounding box center [259, 40] width 90 height 25
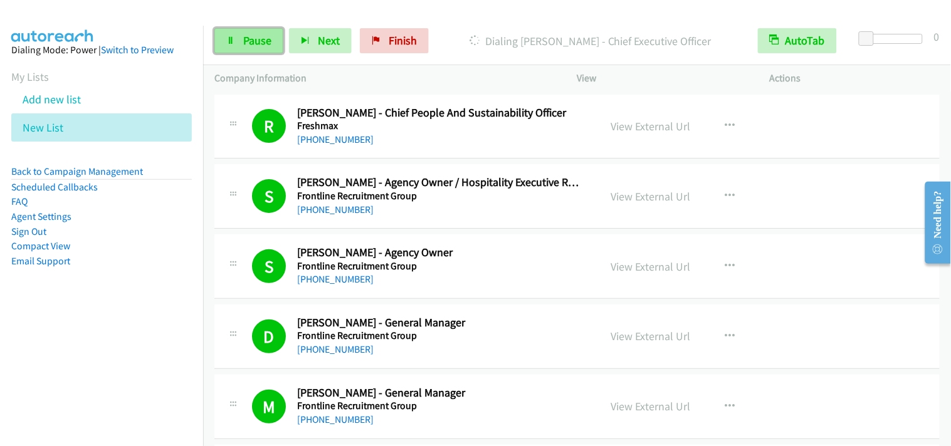
click at [241, 47] on link "Pause" at bounding box center [248, 40] width 69 height 25
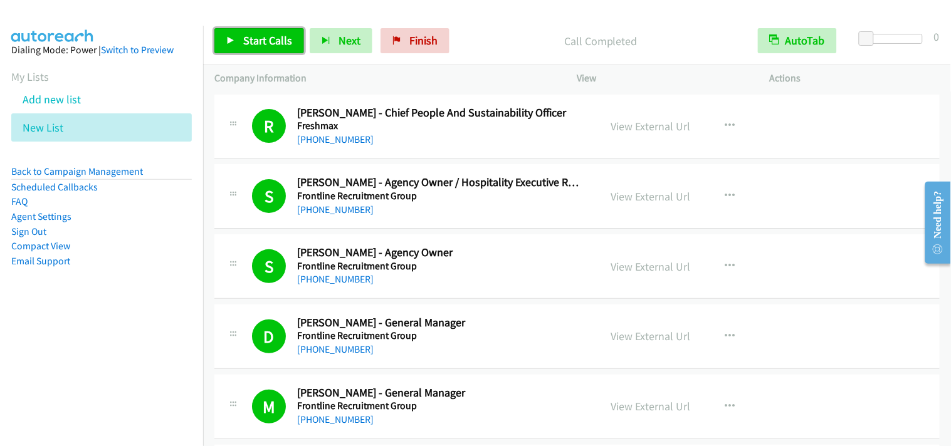
click at [270, 41] on span "Start Calls" at bounding box center [267, 40] width 49 height 14
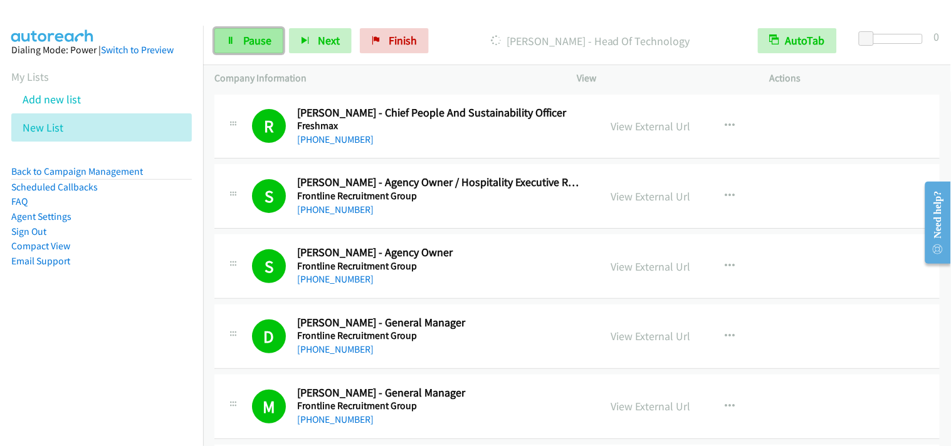
click at [238, 46] on link "Pause" at bounding box center [248, 40] width 69 height 25
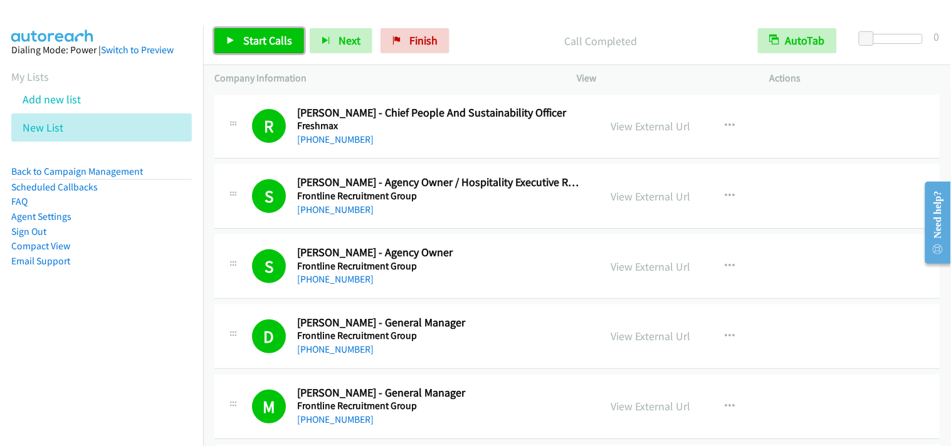
click at [246, 33] on link "Start Calls" at bounding box center [259, 40] width 90 height 25
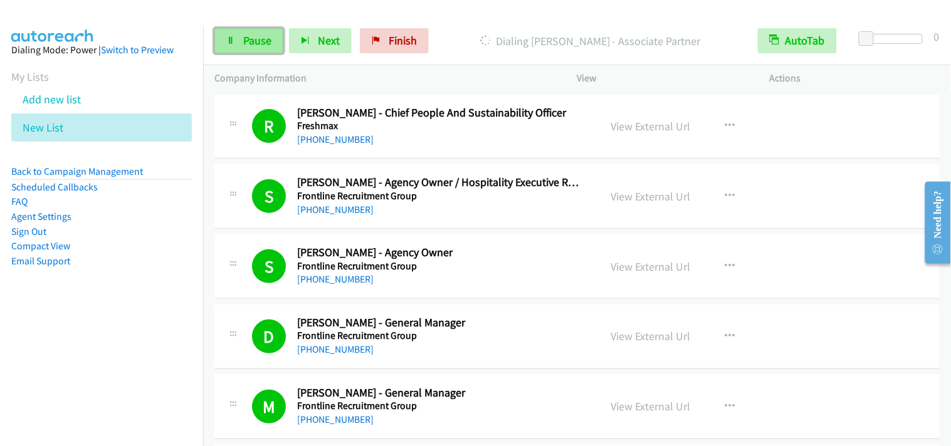
click at [247, 33] on link "Pause" at bounding box center [248, 40] width 69 height 25
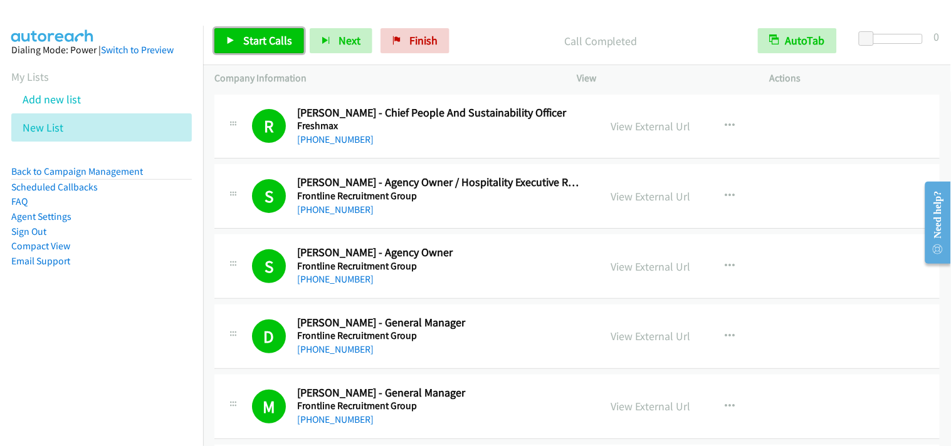
click at [258, 43] on span "Start Calls" at bounding box center [267, 40] width 49 height 14
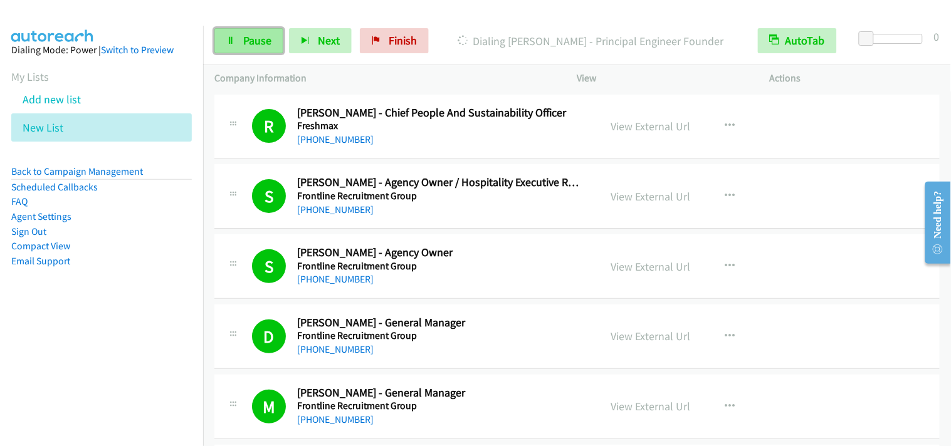
click at [257, 36] on span "Pause" at bounding box center [257, 40] width 28 height 14
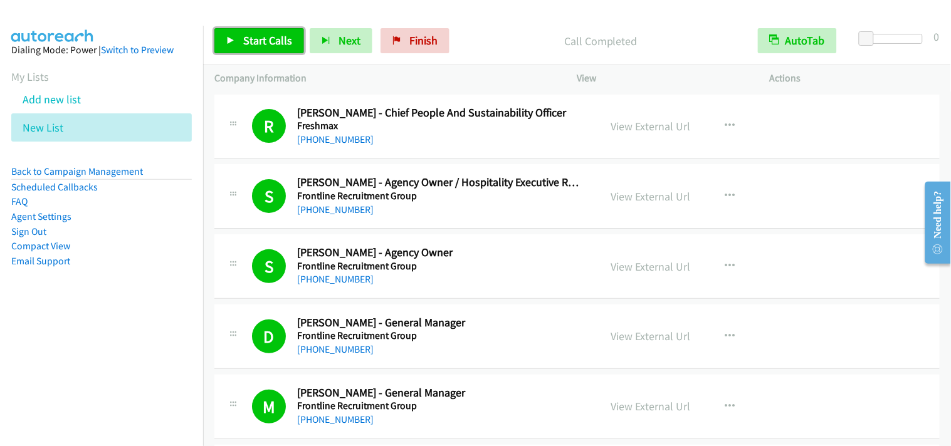
click at [249, 51] on link "Start Calls" at bounding box center [259, 40] width 90 height 25
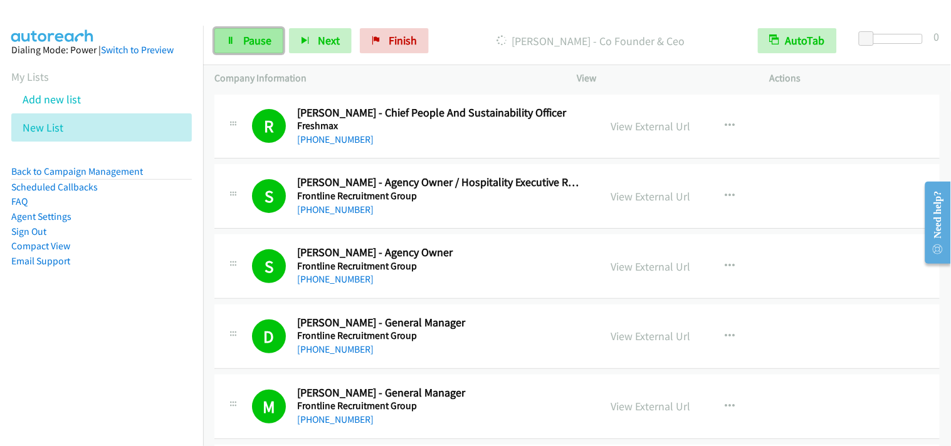
click at [245, 36] on span "Pause" at bounding box center [257, 40] width 28 height 14
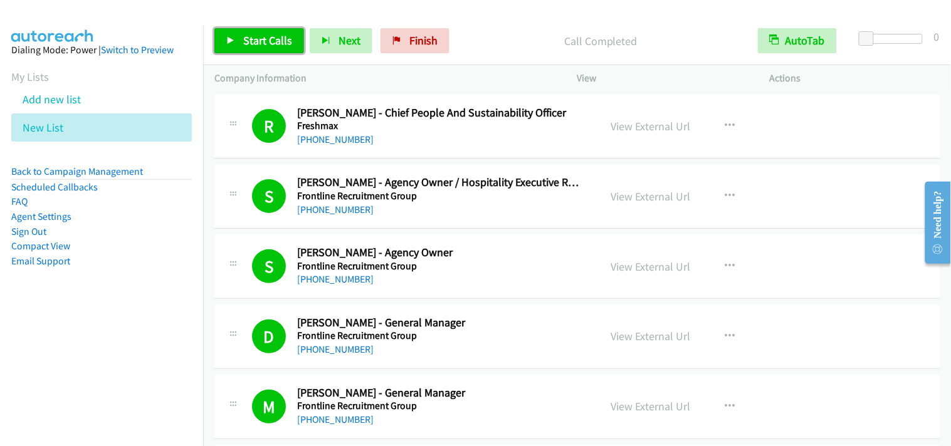
click at [252, 34] on span "Start Calls" at bounding box center [267, 40] width 49 height 14
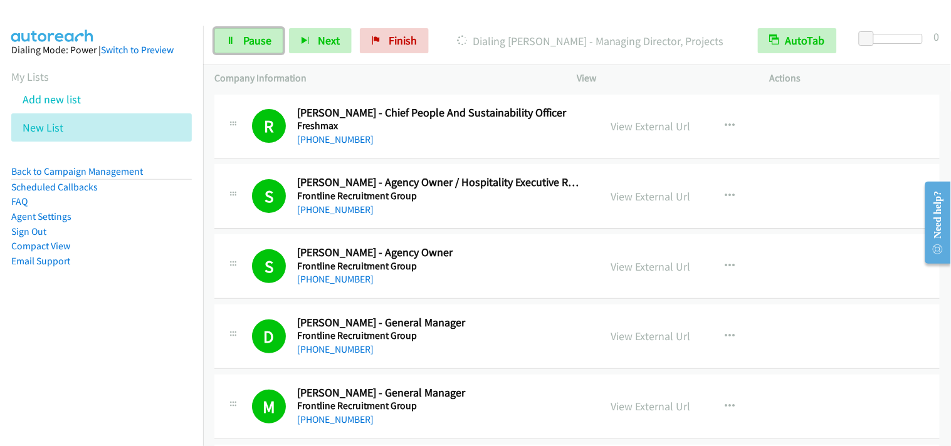
drag, startPoint x: 233, startPoint y: 33, endPoint x: 687, endPoint y: 120, distance: 461.5
click at [234, 34] on link "Pause" at bounding box center [248, 40] width 69 height 25
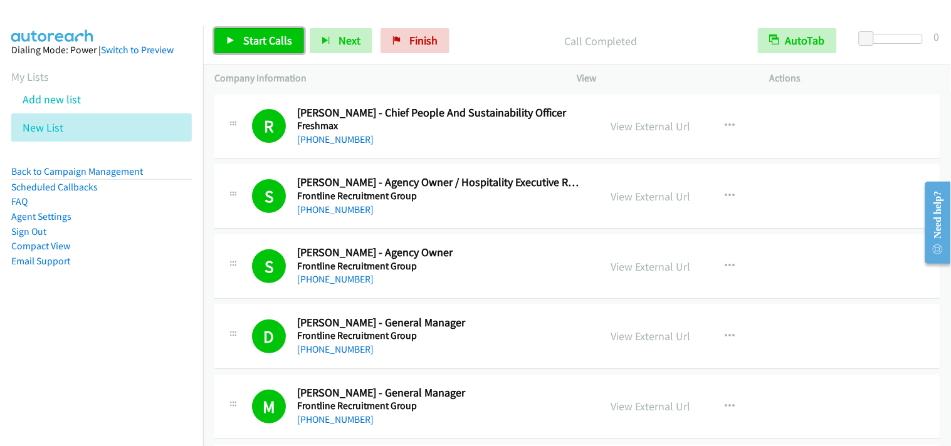
click at [284, 45] on span "Start Calls" at bounding box center [267, 40] width 49 height 14
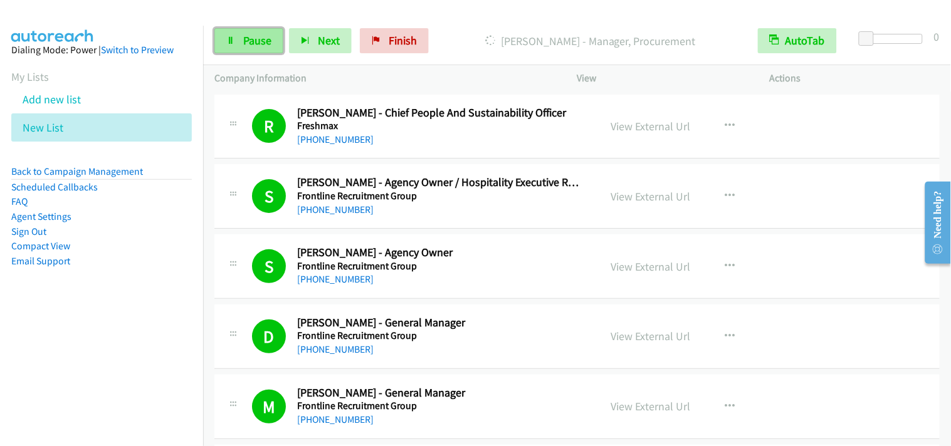
click at [266, 34] on span "Pause" at bounding box center [257, 40] width 28 height 14
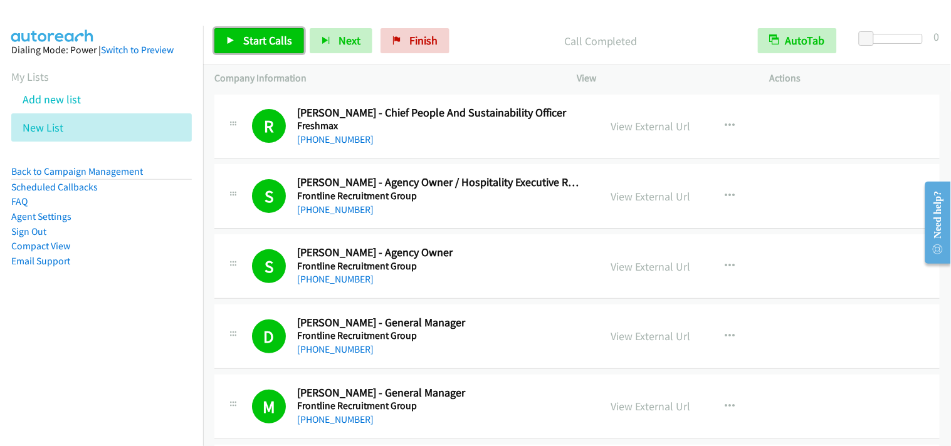
click at [258, 33] on link "Start Calls" at bounding box center [259, 40] width 90 height 25
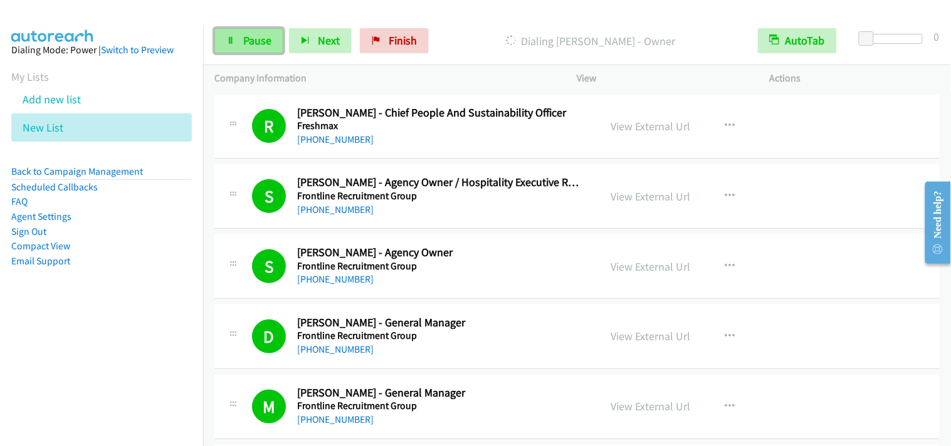
click at [260, 46] on span "Pause" at bounding box center [257, 40] width 28 height 14
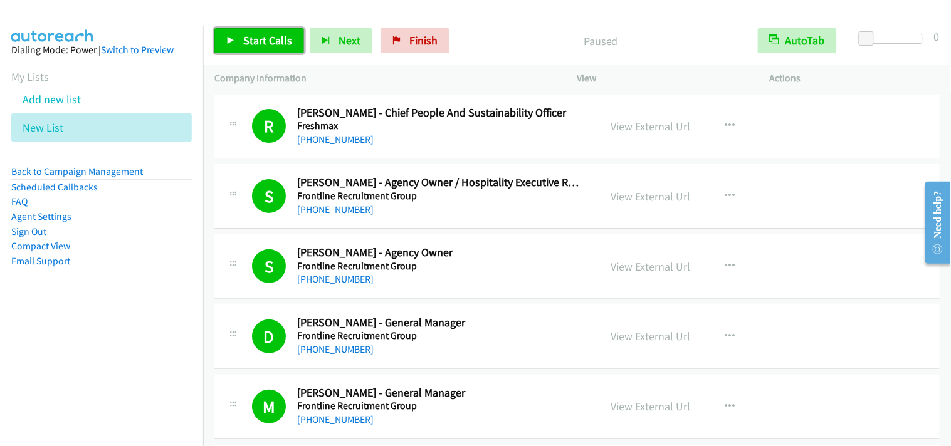
click at [252, 36] on span "Start Calls" at bounding box center [267, 40] width 49 height 14
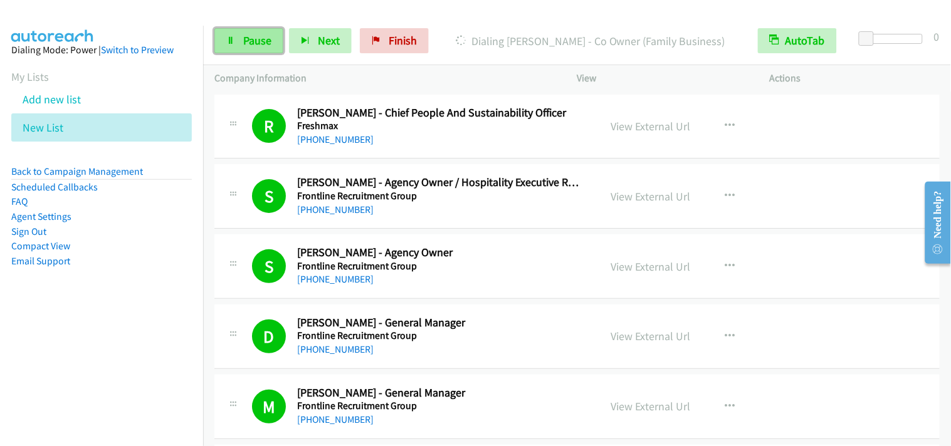
click at [263, 41] on span "Pause" at bounding box center [257, 40] width 28 height 14
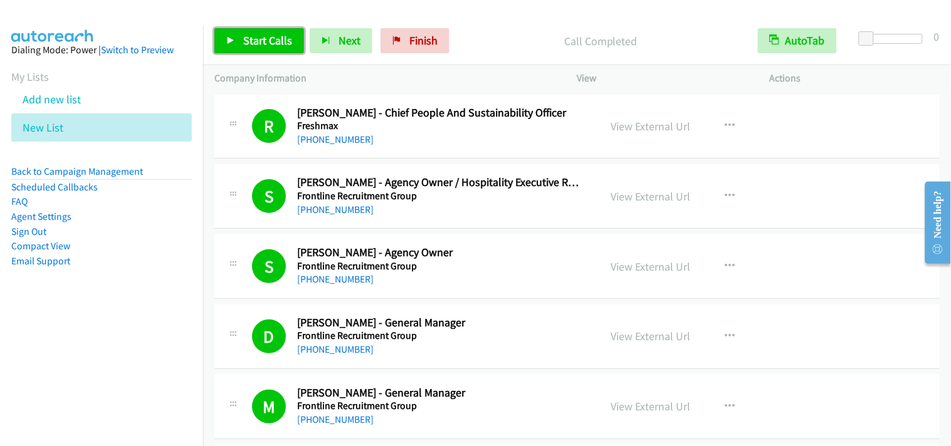
click at [291, 42] on link "Start Calls" at bounding box center [259, 40] width 90 height 25
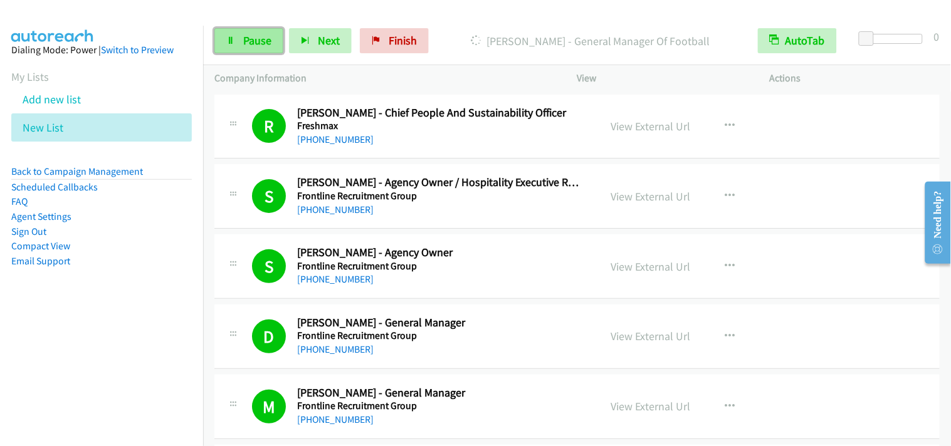
click at [276, 47] on link "Pause" at bounding box center [248, 40] width 69 height 25
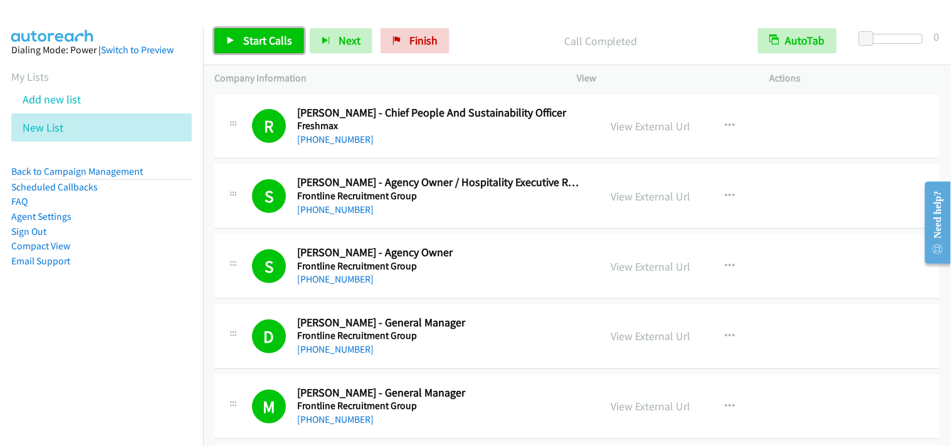
click at [267, 42] on span "Start Calls" at bounding box center [267, 40] width 49 height 14
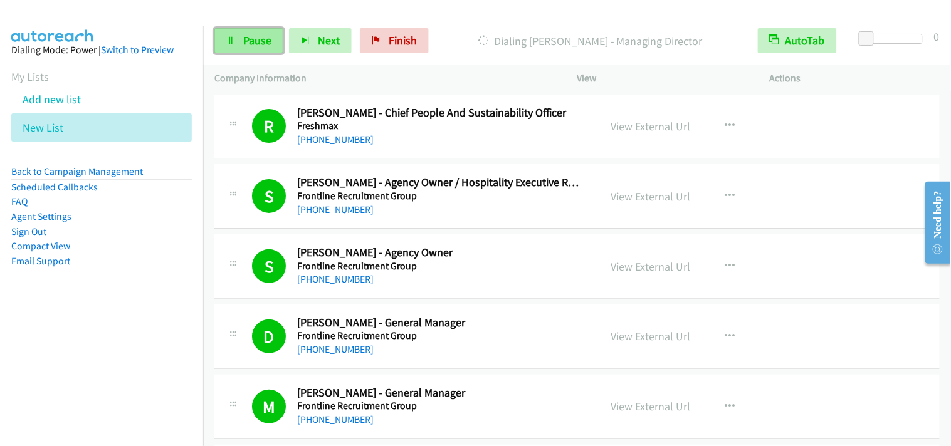
click at [252, 35] on span "Pause" at bounding box center [257, 40] width 28 height 14
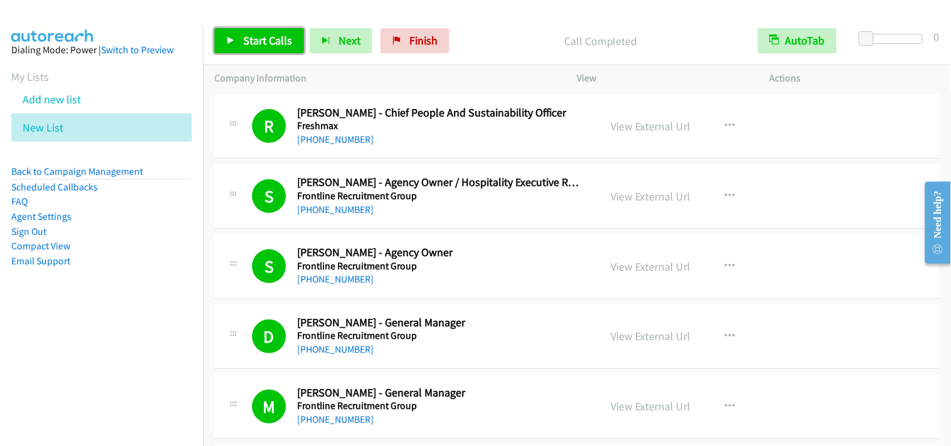
click at [283, 44] on span "Start Calls" at bounding box center [267, 40] width 49 height 14
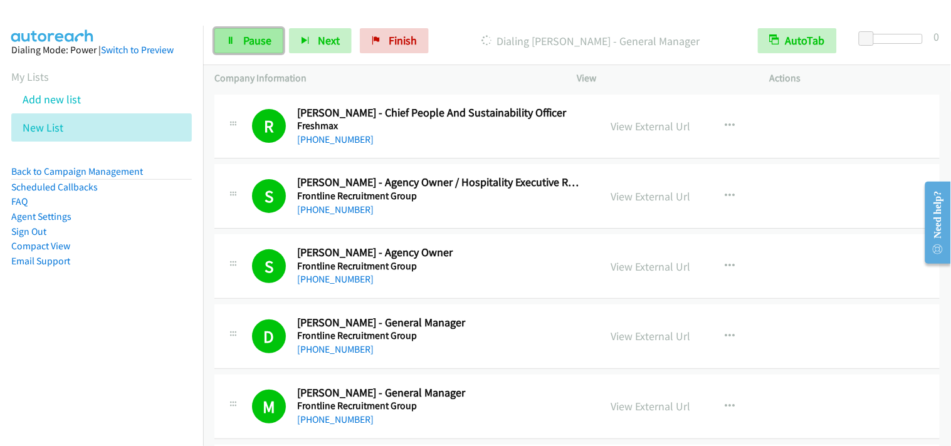
click at [251, 46] on span "Pause" at bounding box center [257, 40] width 28 height 14
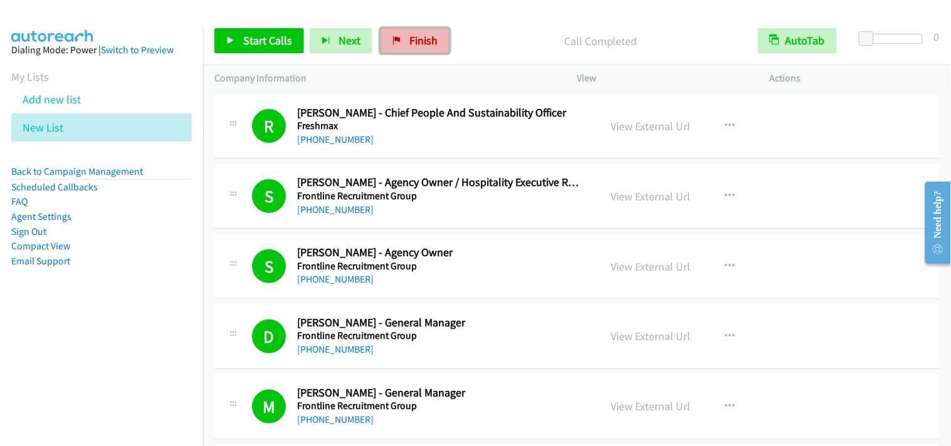
click at [425, 33] on link "Finish" at bounding box center [415, 40] width 69 height 25
